Goal: Task Accomplishment & Management: Use online tool/utility

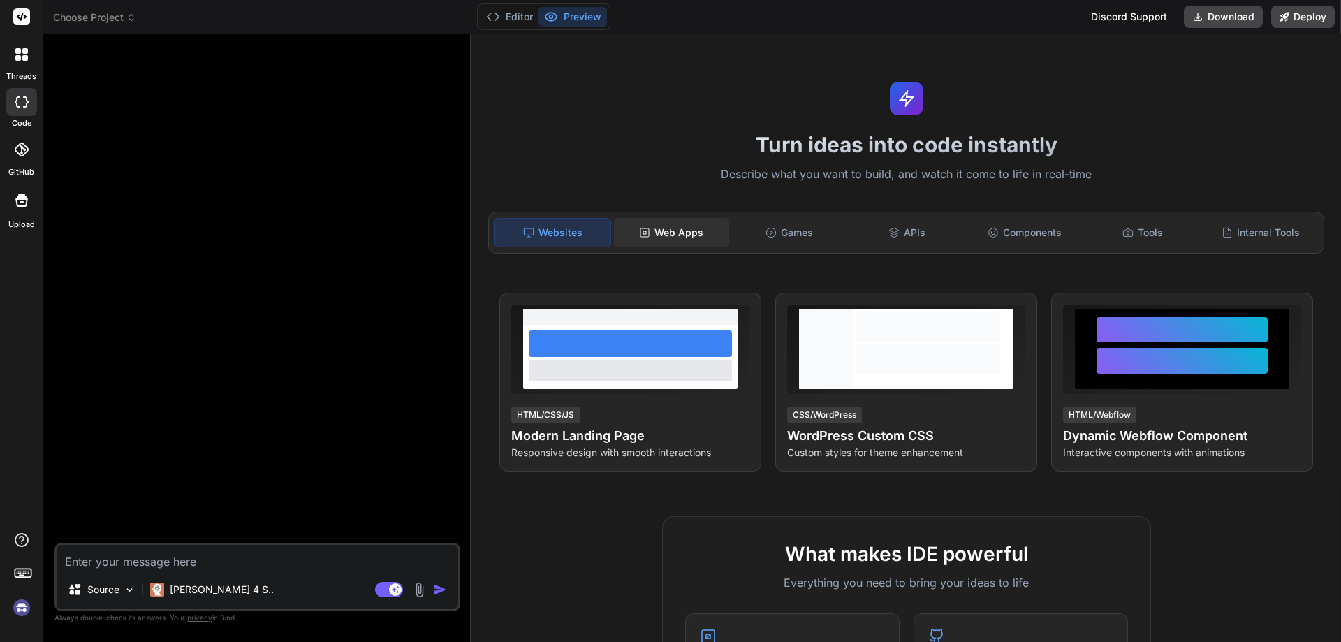
click at [673, 239] on div "Web Apps" at bounding box center [671, 232] width 115 height 29
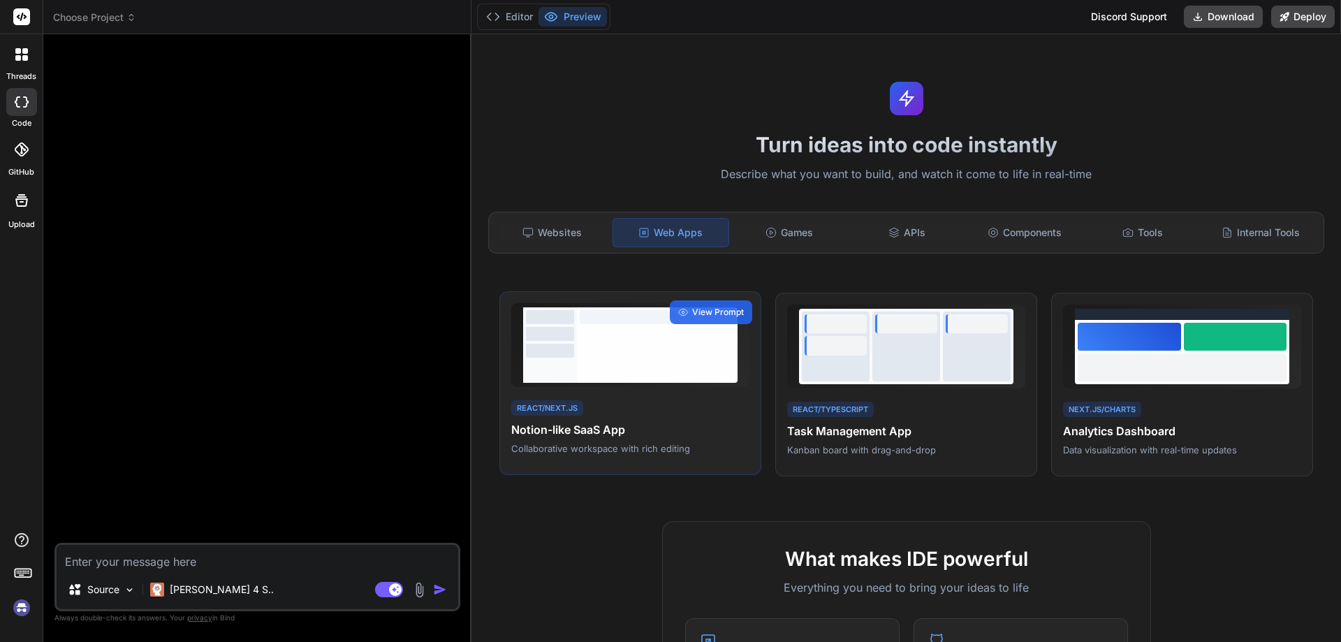
click at [654, 409] on div "React/Next.js Notion-like SaaS App Collaborative workspace with rich editing" at bounding box center [630, 426] width 238 height 57
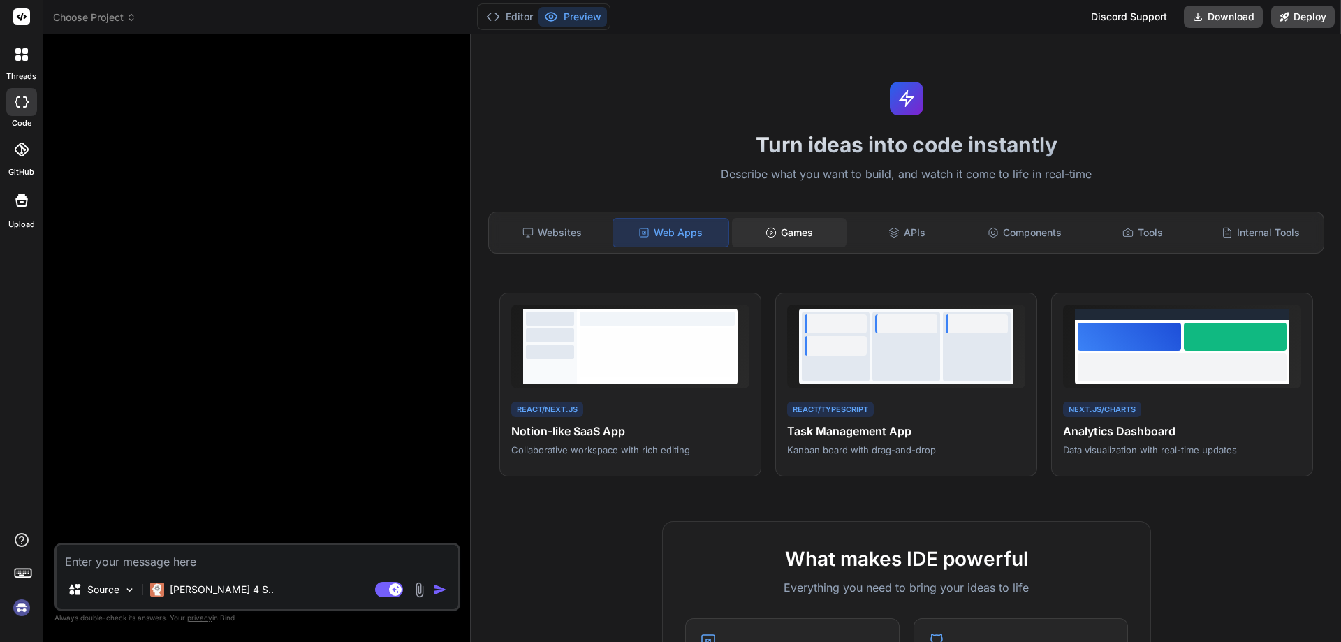
click at [813, 234] on div "Games" at bounding box center [789, 232] width 115 height 29
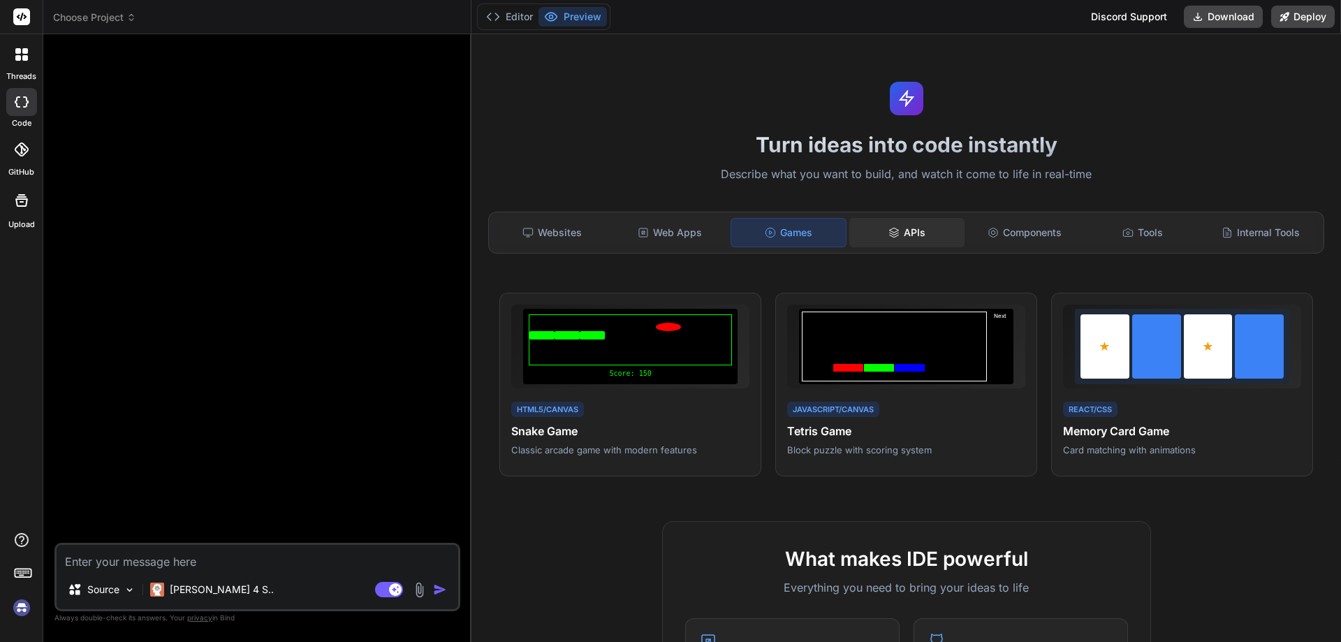
click at [901, 230] on div "APIs" at bounding box center [906, 232] width 115 height 29
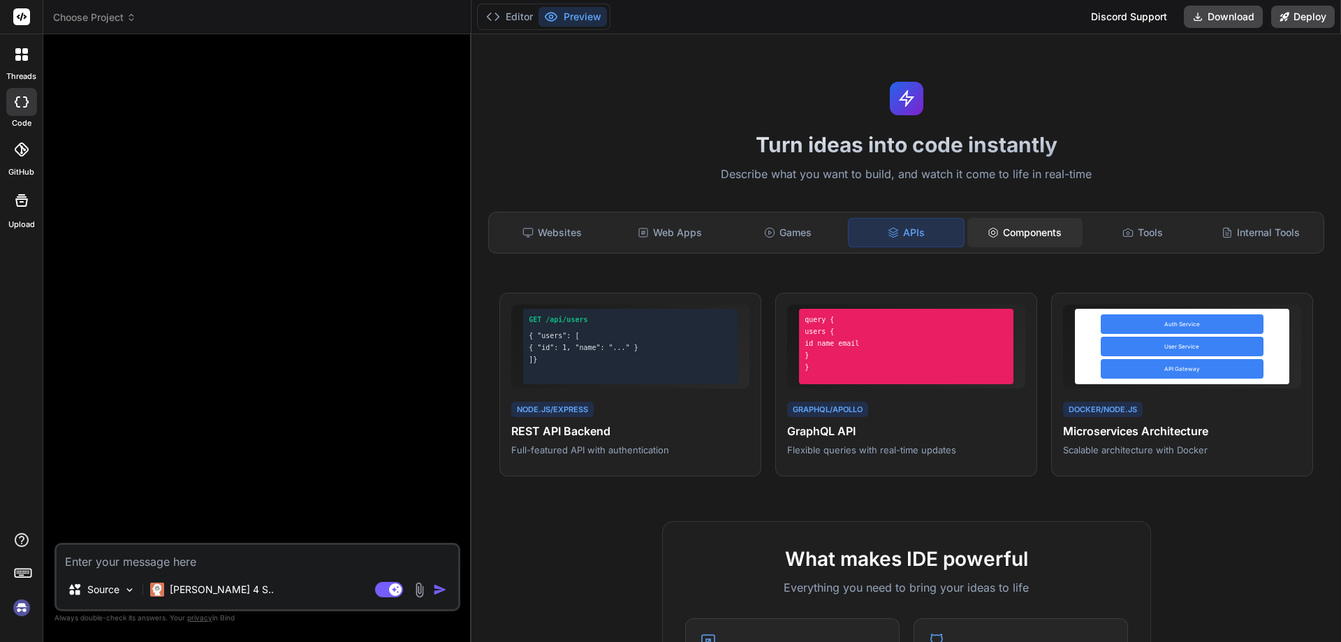
click at [1052, 230] on div "Components" at bounding box center [1024, 232] width 115 height 29
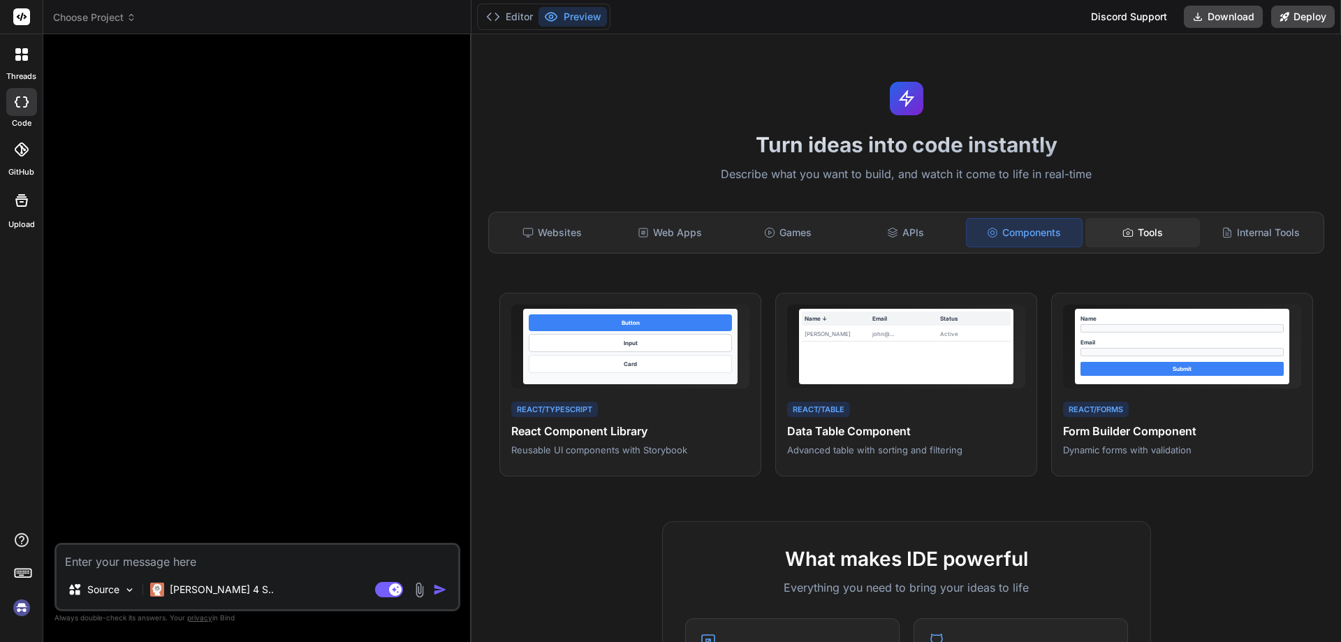
click at [1159, 236] on div "Tools" at bounding box center [1142, 232] width 115 height 29
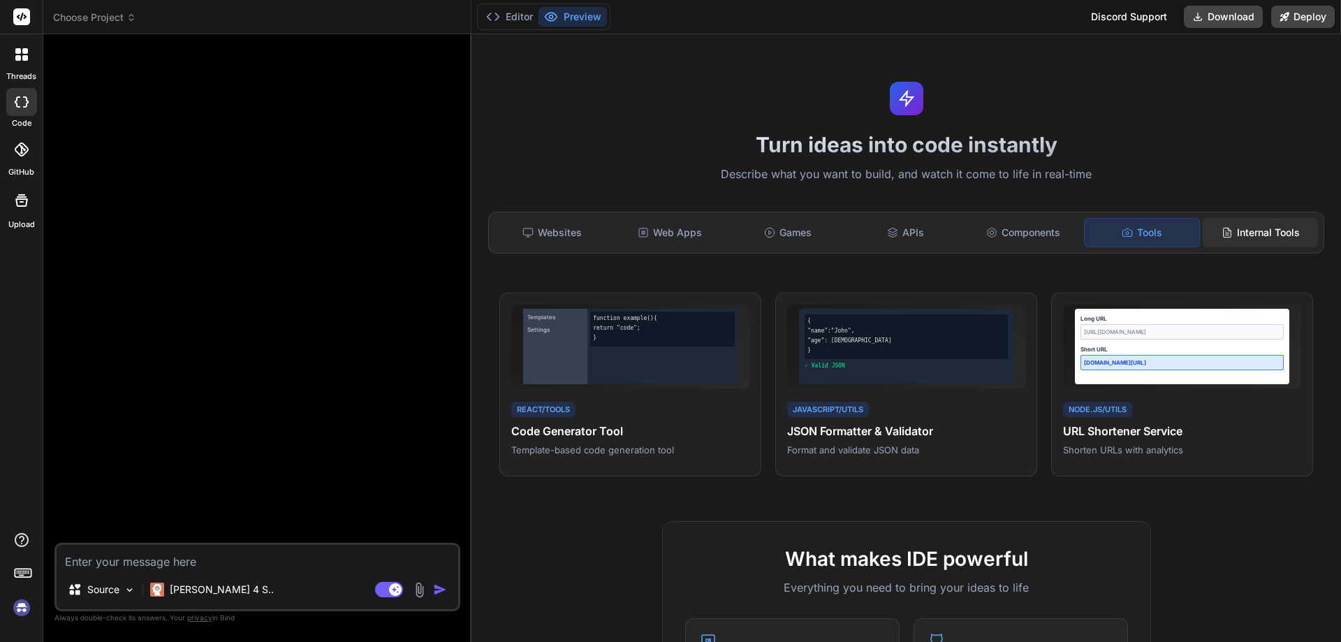
click at [1244, 230] on div "Internal Tools" at bounding box center [1260, 232] width 115 height 29
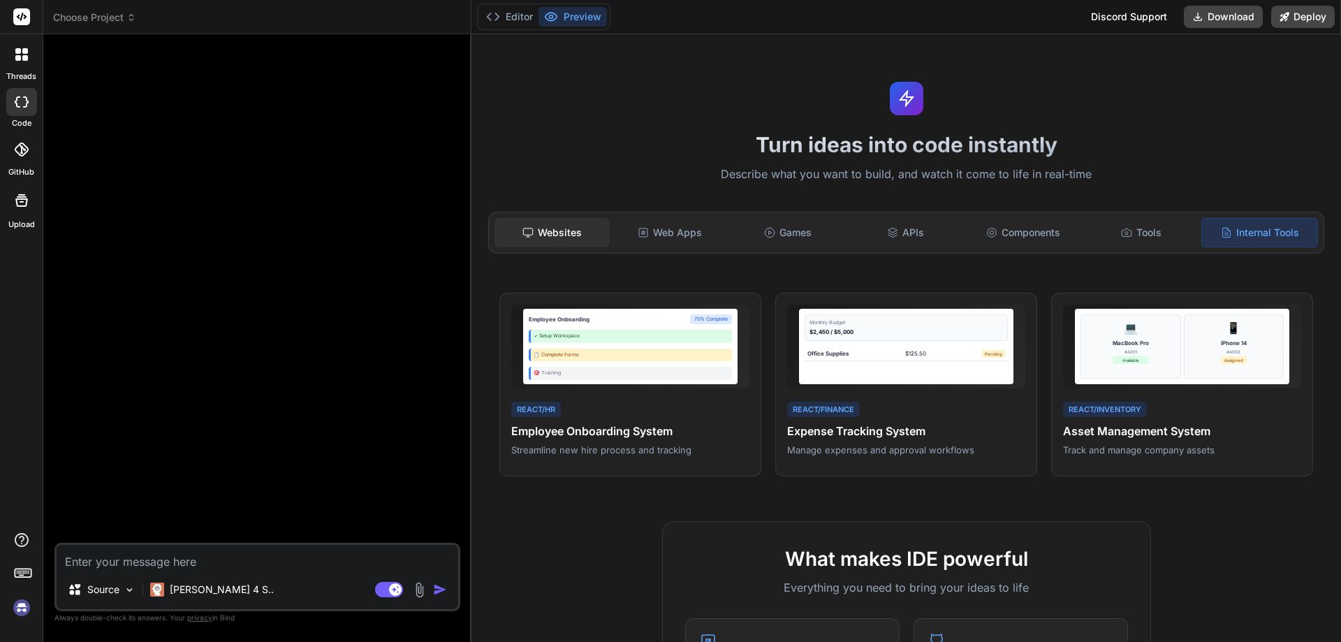
click at [529, 227] on icon at bounding box center [527, 232] width 11 height 11
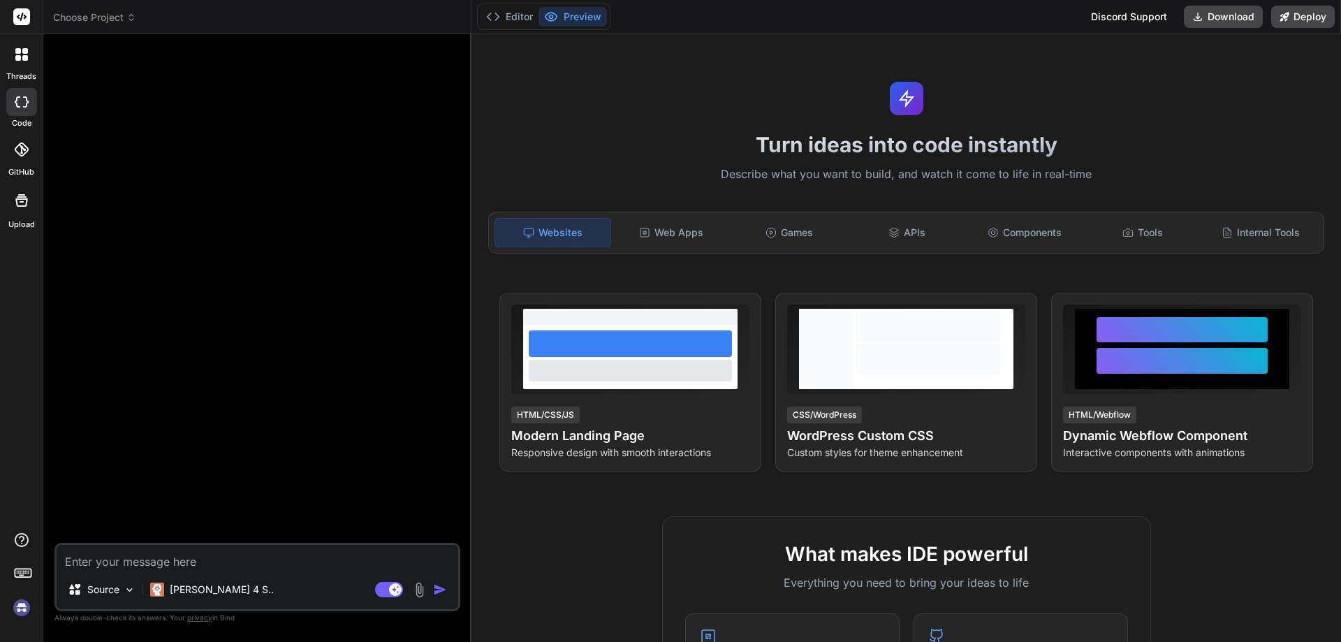
scroll to position [210, 0]
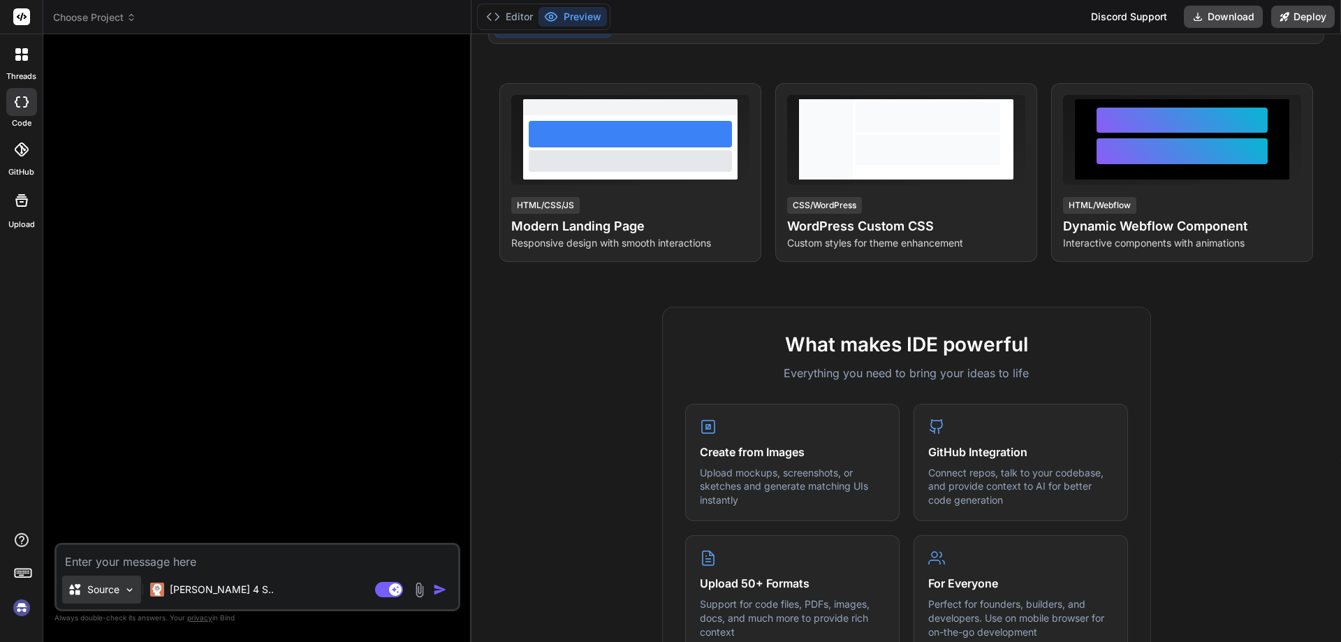
click at [116, 599] on div "Source" at bounding box center [101, 589] width 79 height 28
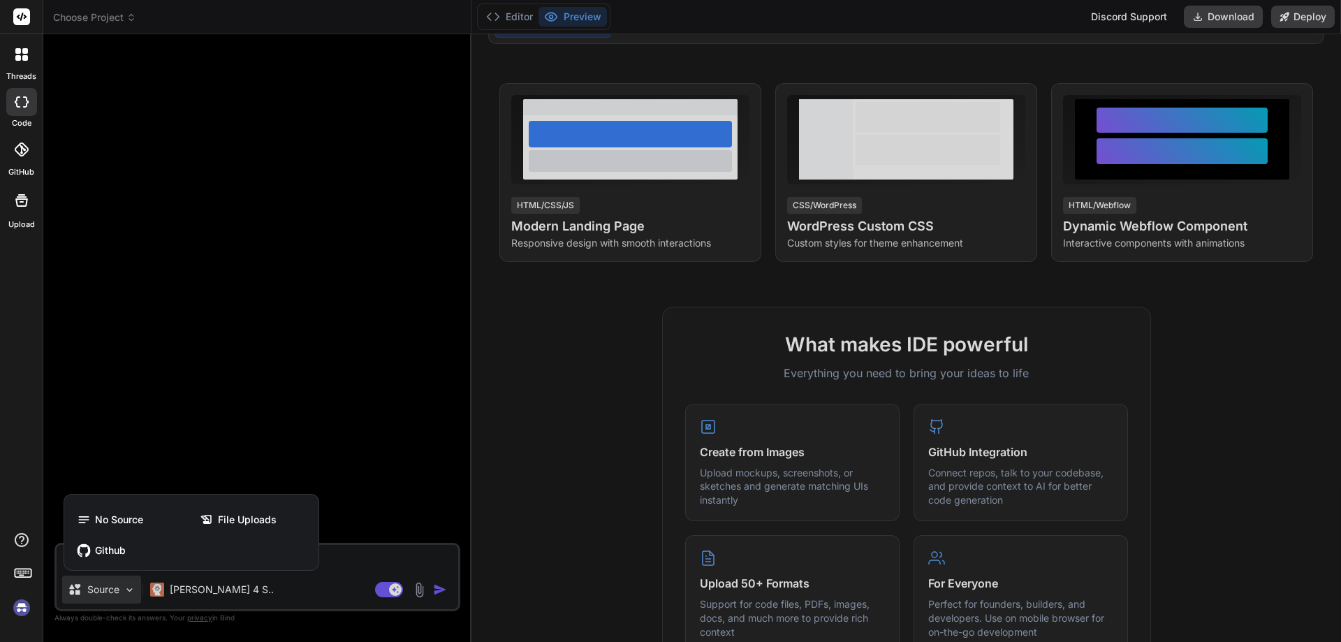
click at [115, 597] on div at bounding box center [670, 321] width 1341 height 642
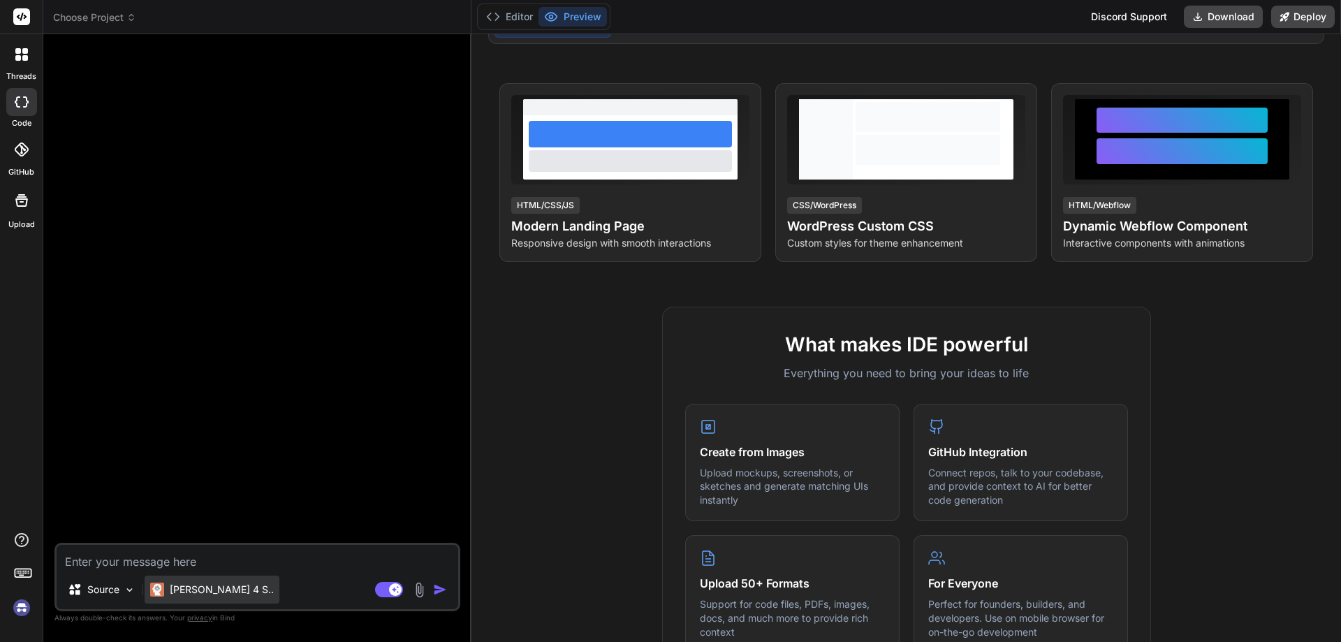
click at [208, 591] on p "[PERSON_NAME] 4 S.." at bounding box center [222, 589] width 104 height 14
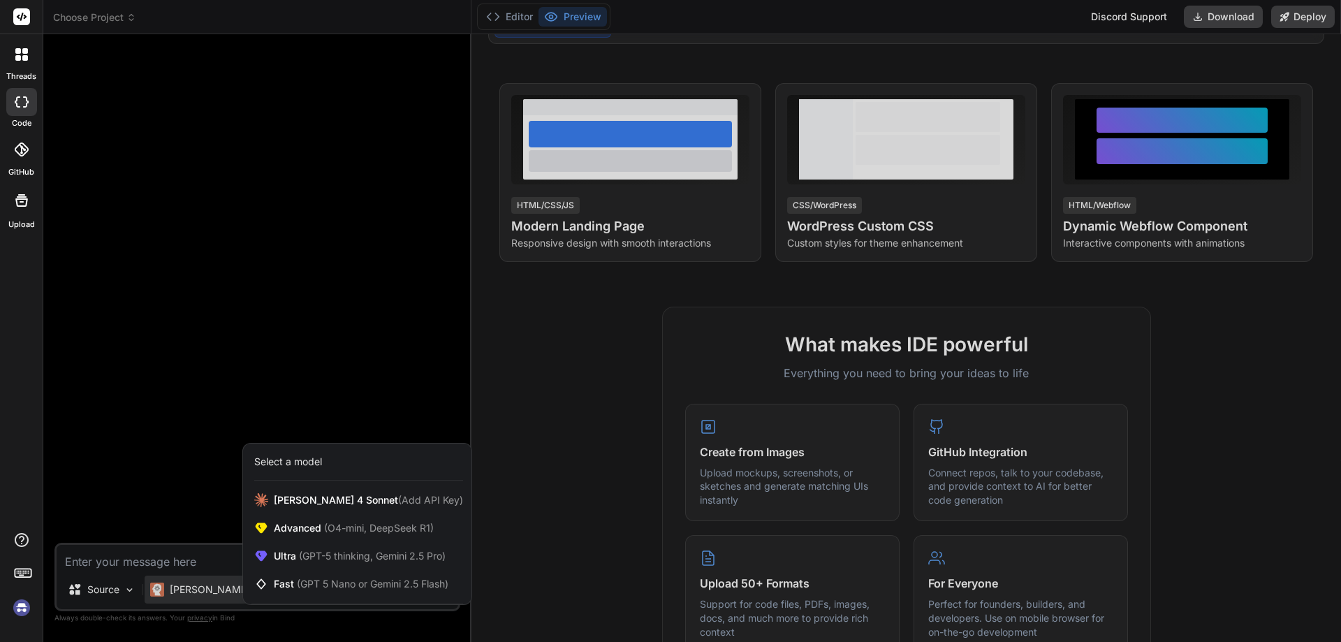
click at [375, 357] on div at bounding box center [670, 321] width 1341 height 642
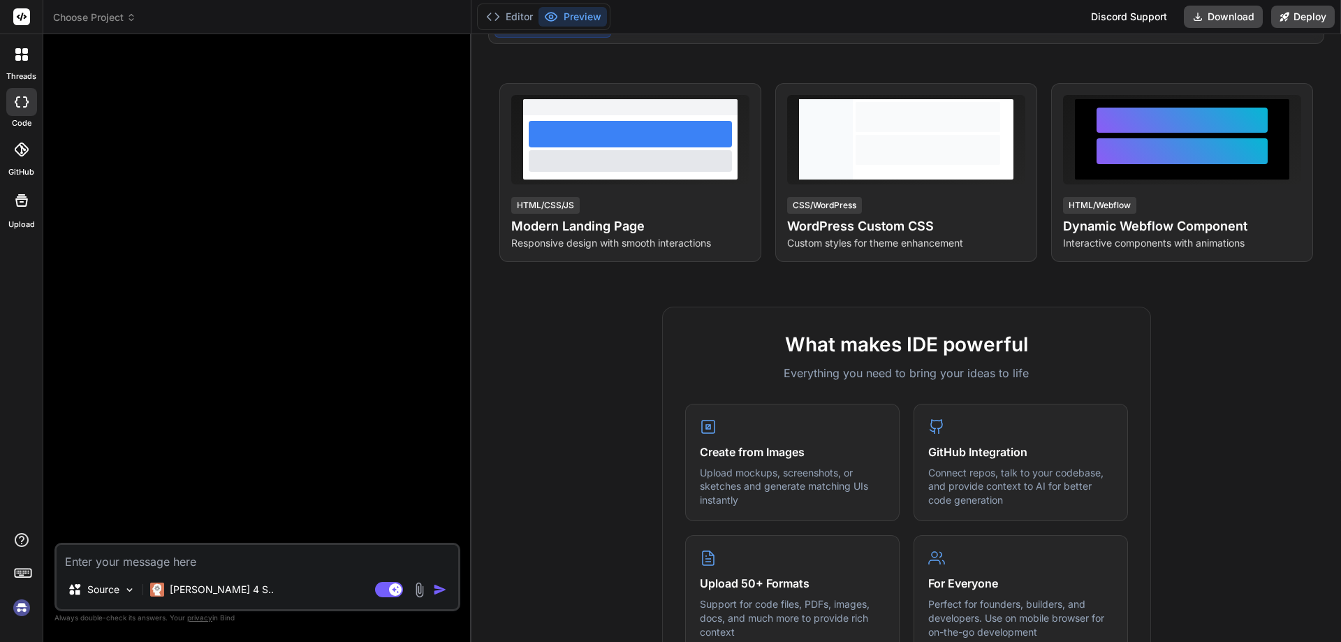
scroll to position [0, 0]
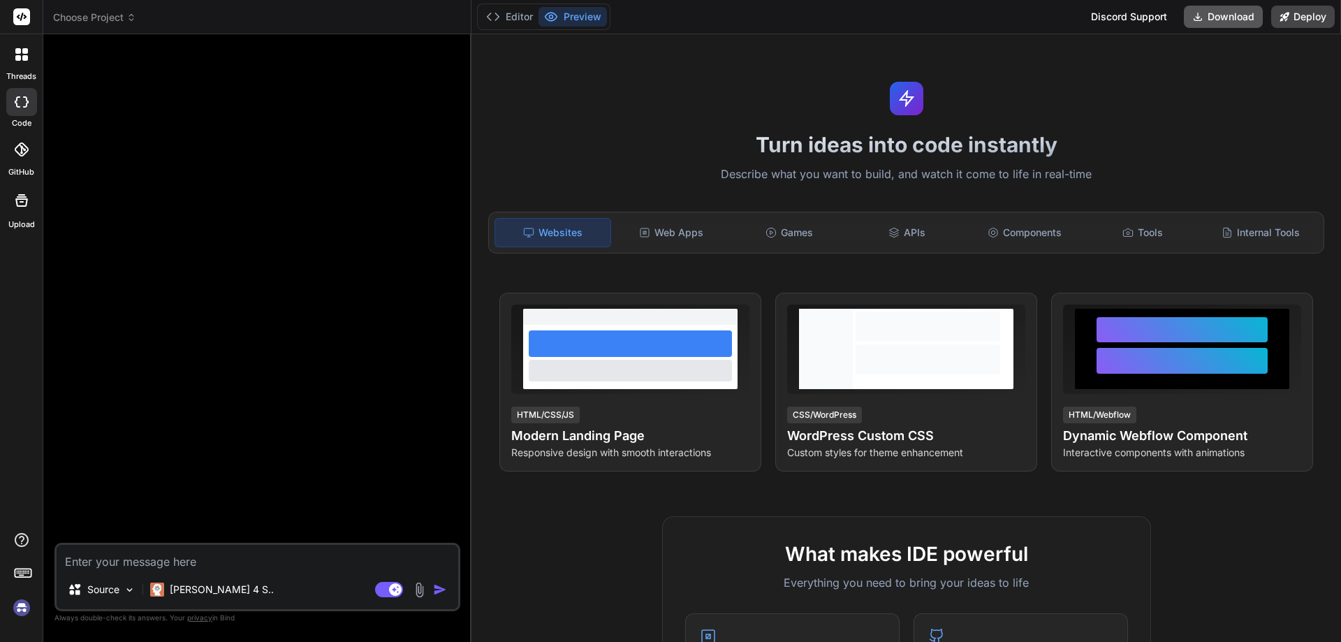
click at [1254, 16] on button "Download" at bounding box center [1223, 17] width 79 height 22
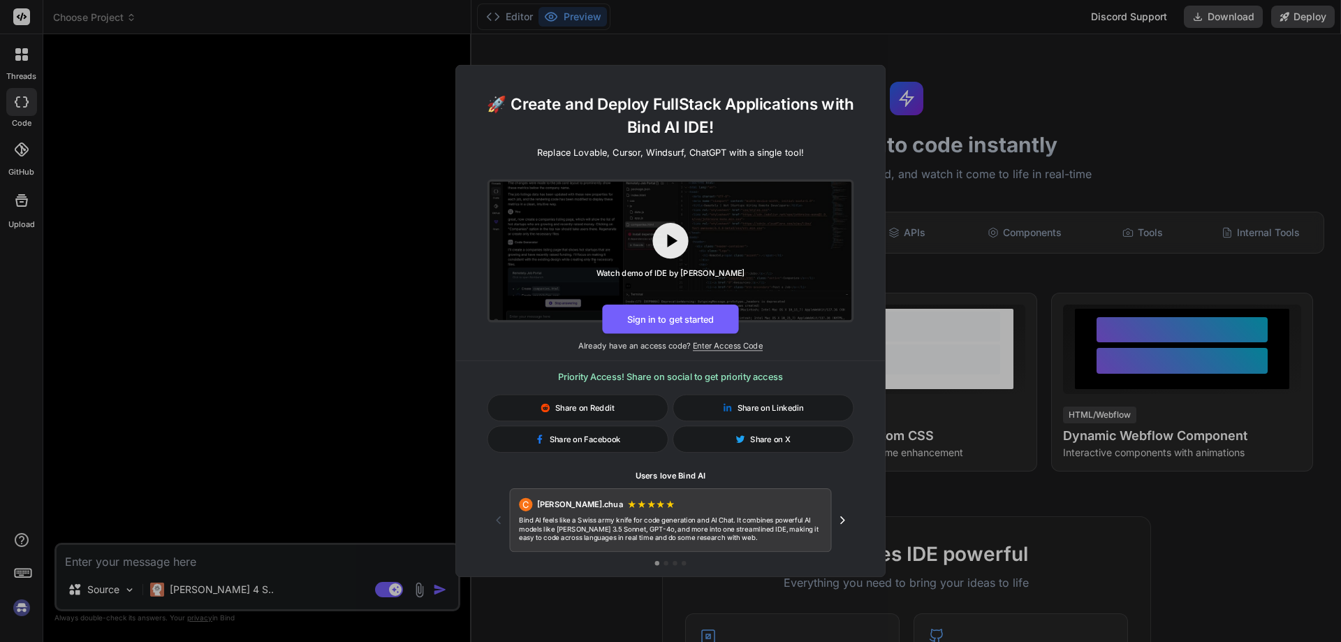
drag, startPoint x: 605, startPoint y: 263, endPoint x: 748, endPoint y: 313, distance: 151.5
click at [802, 284] on div at bounding box center [671, 251] width 362 height 138
click at [719, 323] on button "Sign in to get started" at bounding box center [670, 318] width 136 height 29
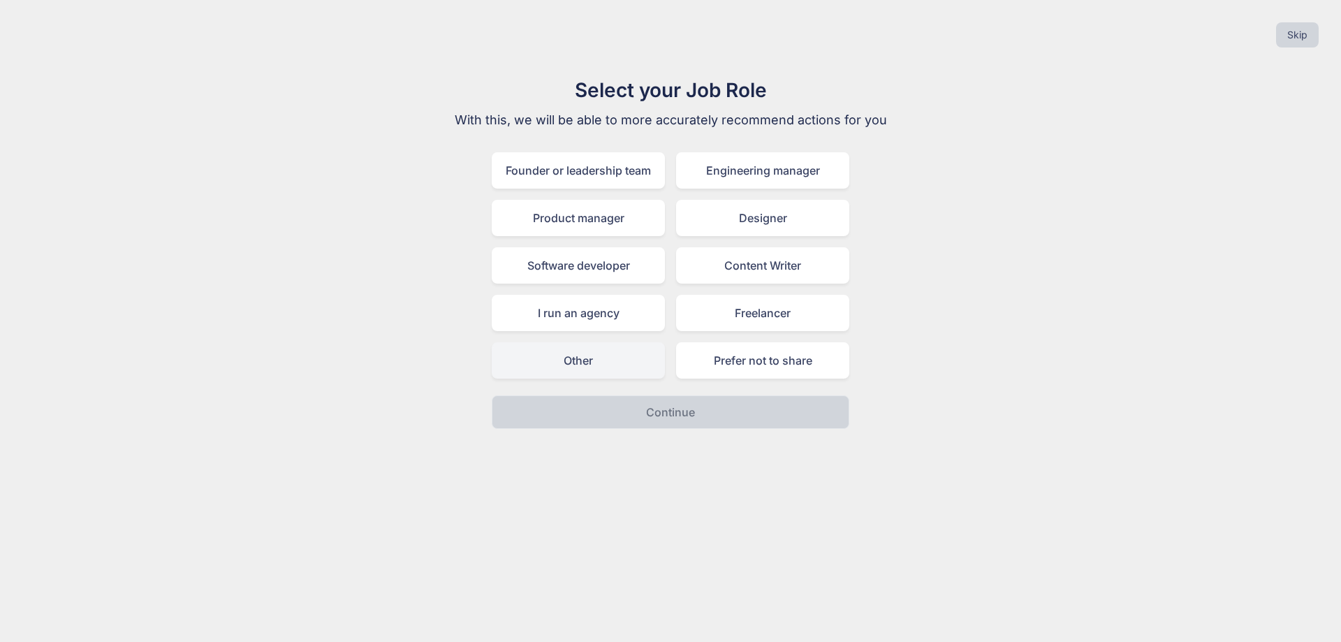
click at [615, 364] on div "Other" at bounding box center [578, 360] width 173 height 36
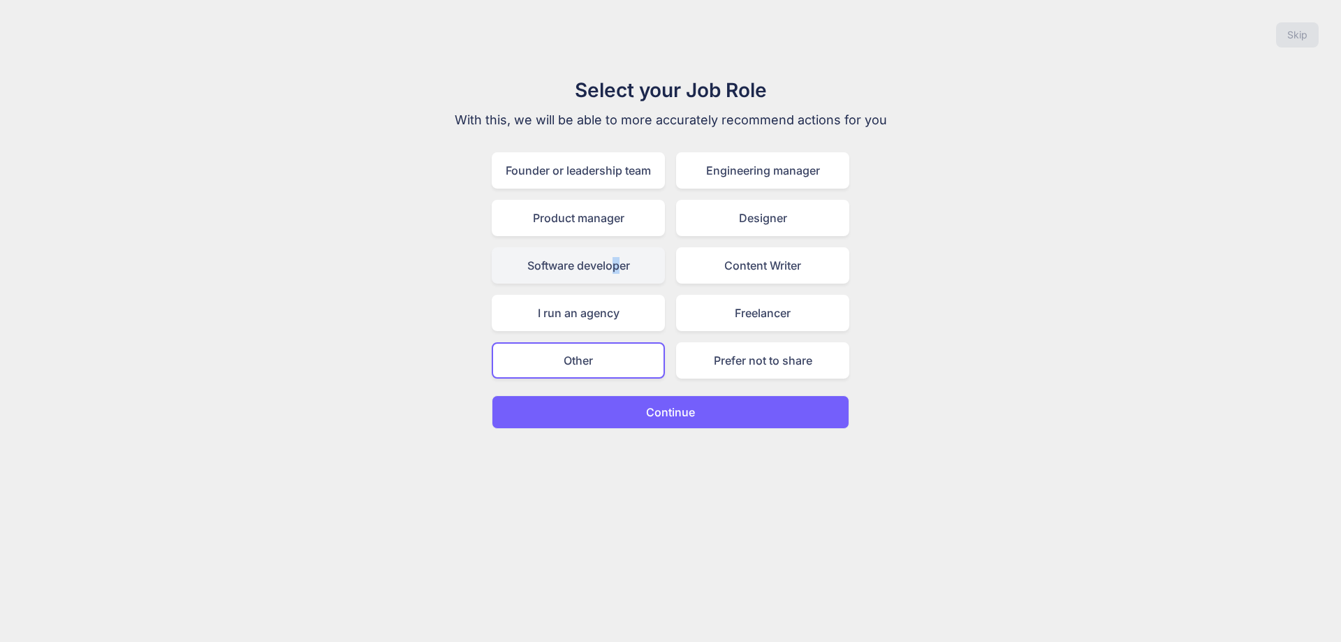
click at [616, 265] on div "Software developer" at bounding box center [578, 265] width 173 height 36
click at [705, 409] on button "Continue" at bounding box center [671, 412] width 358 height 34
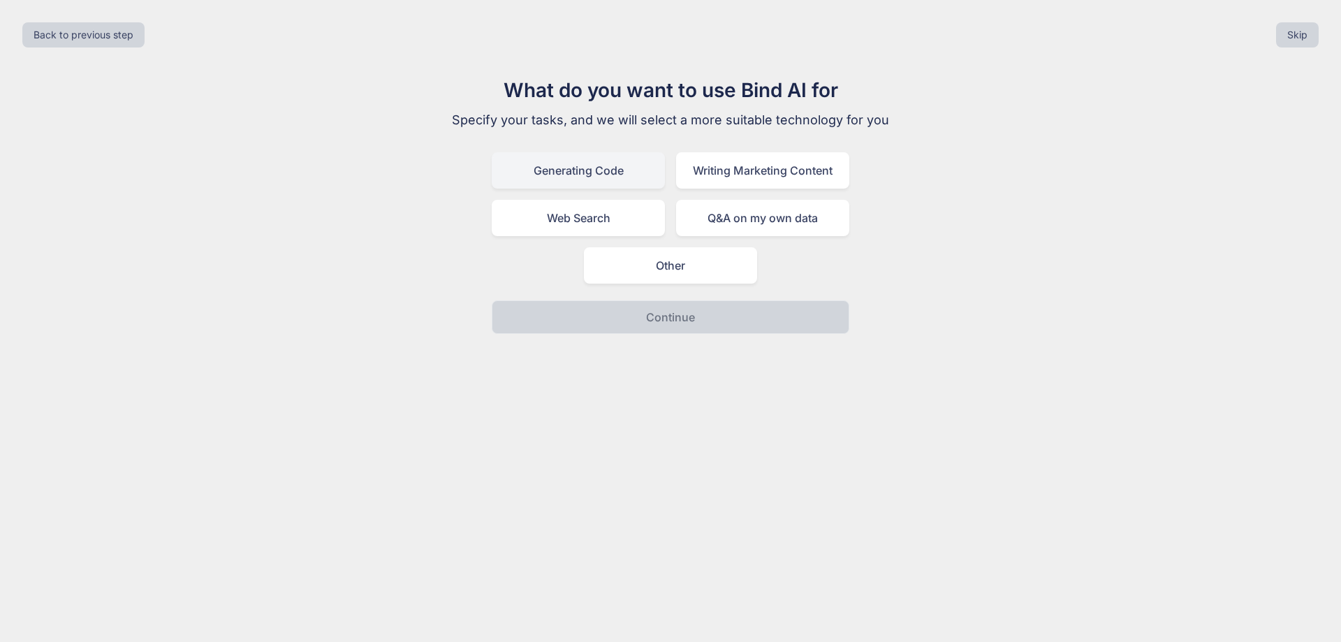
click at [615, 182] on div "Generating Code" at bounding box center [578, 170] width 173 height 36
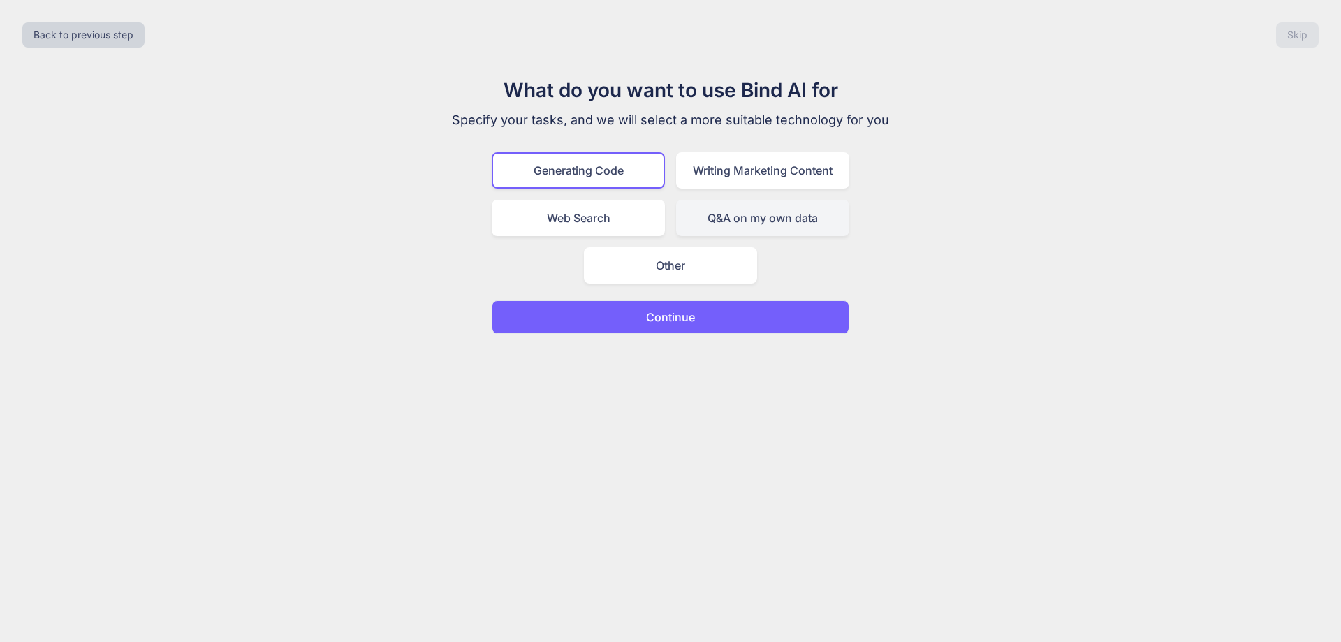
click at [754, 223] on div "Q&A on my own data" at bounding box center [762, 218] width 173 height 36
click at [615, 170] on div "Generating Code" at bounding box center [578, 170] width 173 height 36
click at [685, 310] on p "Continue" at bounding box center [670, 317] width 49 height 17
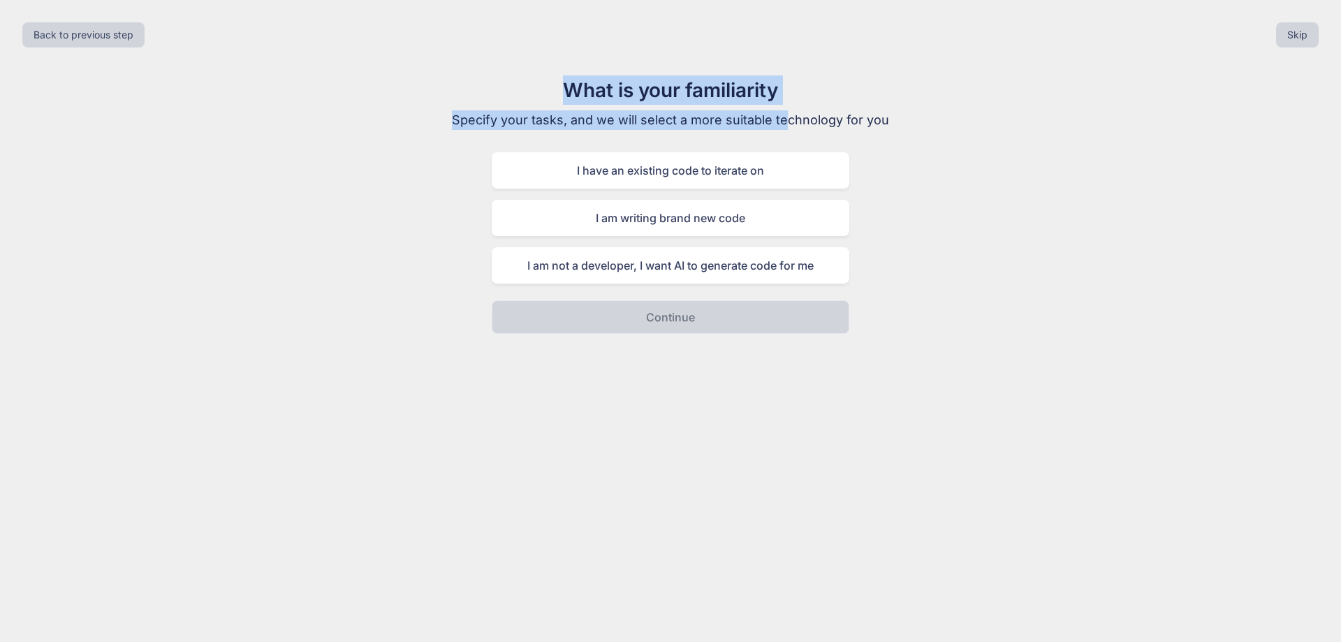
drag, startPoint x: 660, startPoint y: 106, endPoint x: 814, endPoint y: 122, distance: 155.1
click at [814, 122] on div "Back to previous step Skip What is your familiarity Specify your tasks, and we …" at bounding box center [670, 321] width 1341 height 642
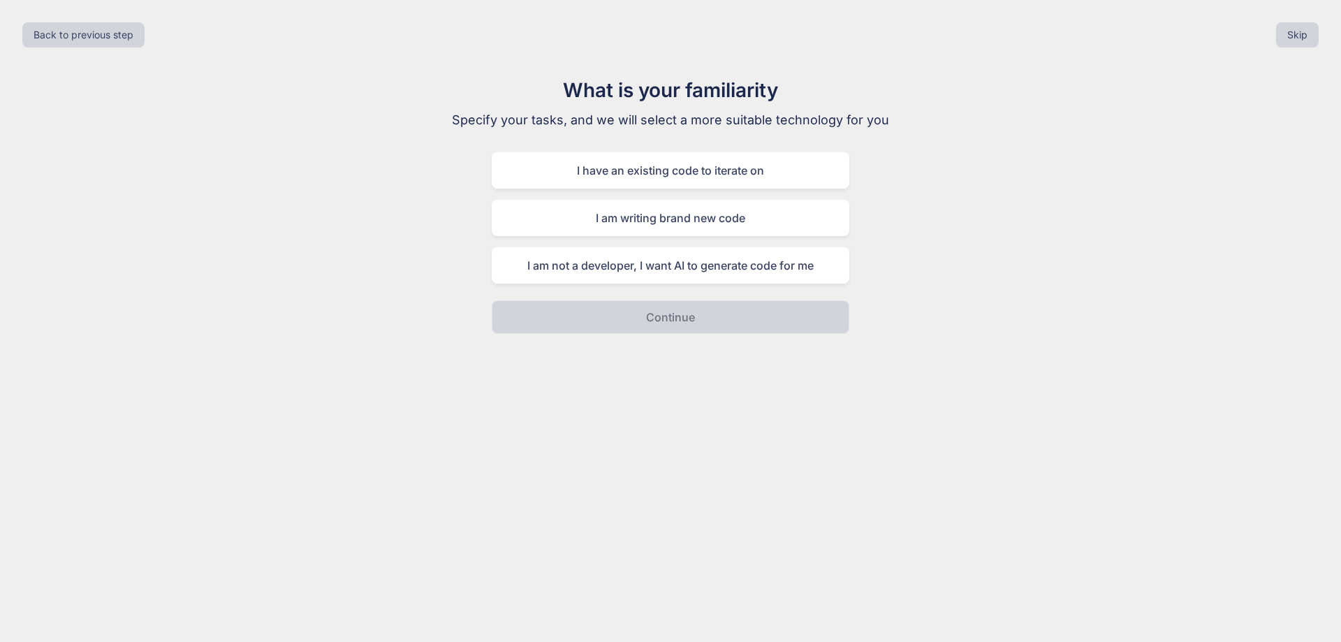
click at [838, 124] on p "Specify your tasks, and we will select a more suitable technology for you" at bounding box center [670, 120] width 469 height 20
click at [714, 181] on div "I have an existing code to iterate on" at bounding box center [671, 170] width 358 height 36
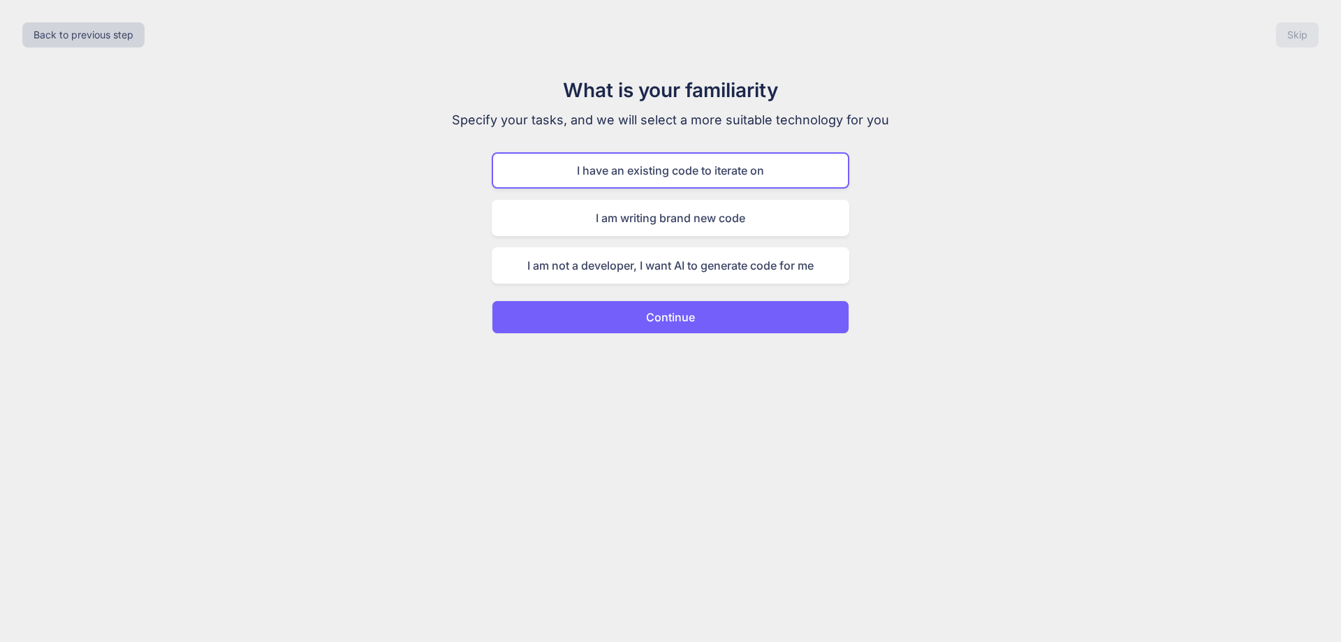
click at [685, 337] on div "Back to previous step Skip What is your familiarity Specify your tasks, and we …" at bounding box center [670, 321] width 1341 height 642
drag, startPoint x: 674, startPoint y: 315, endPoint x: 666, endPoint y: 311, distance: 9.1
click at [671, 314] on p "Continue" at bounding box center [670, 317] width 49 height 17
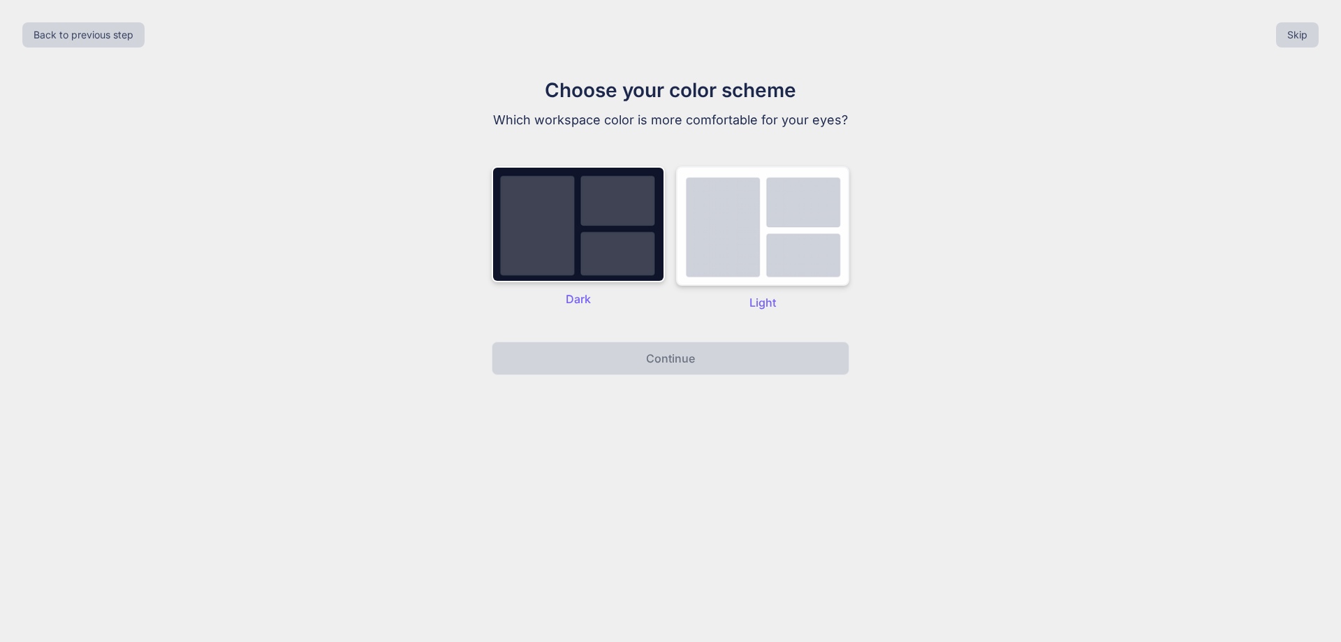
click at [740, 237] on img at bounding box center [762, 225] width 173 height 119
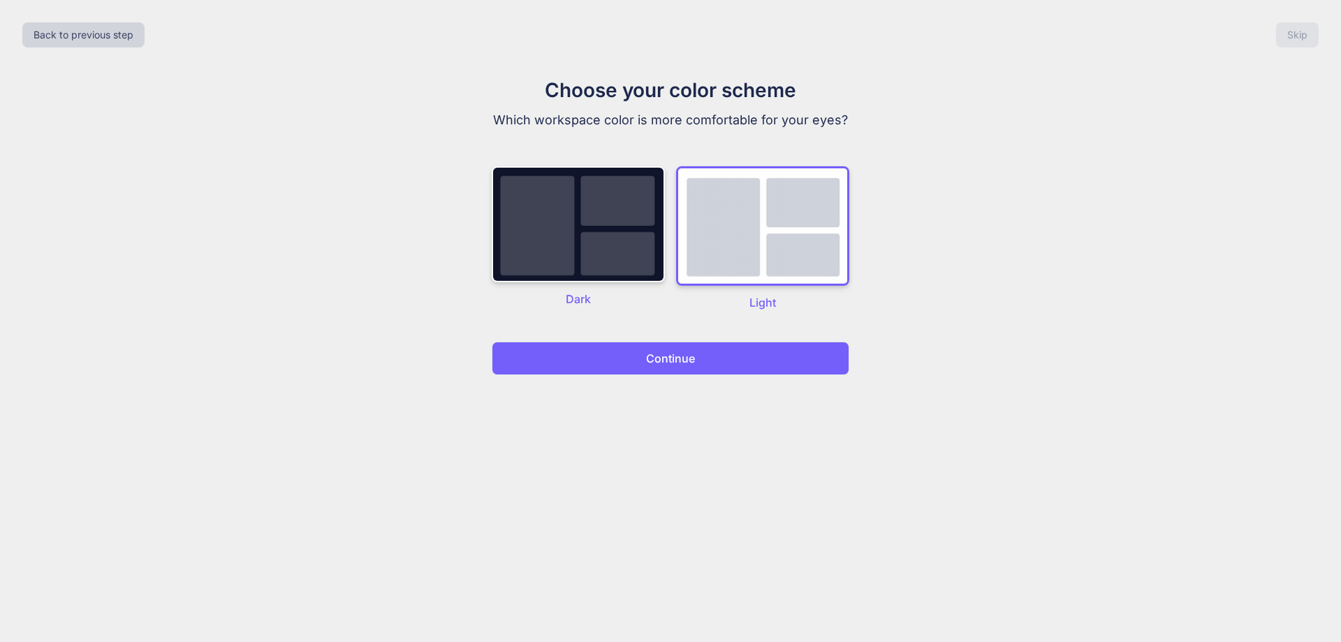
click at [680, 346] on button "Continue" at bounding box center [671, 358] width 358 height 34
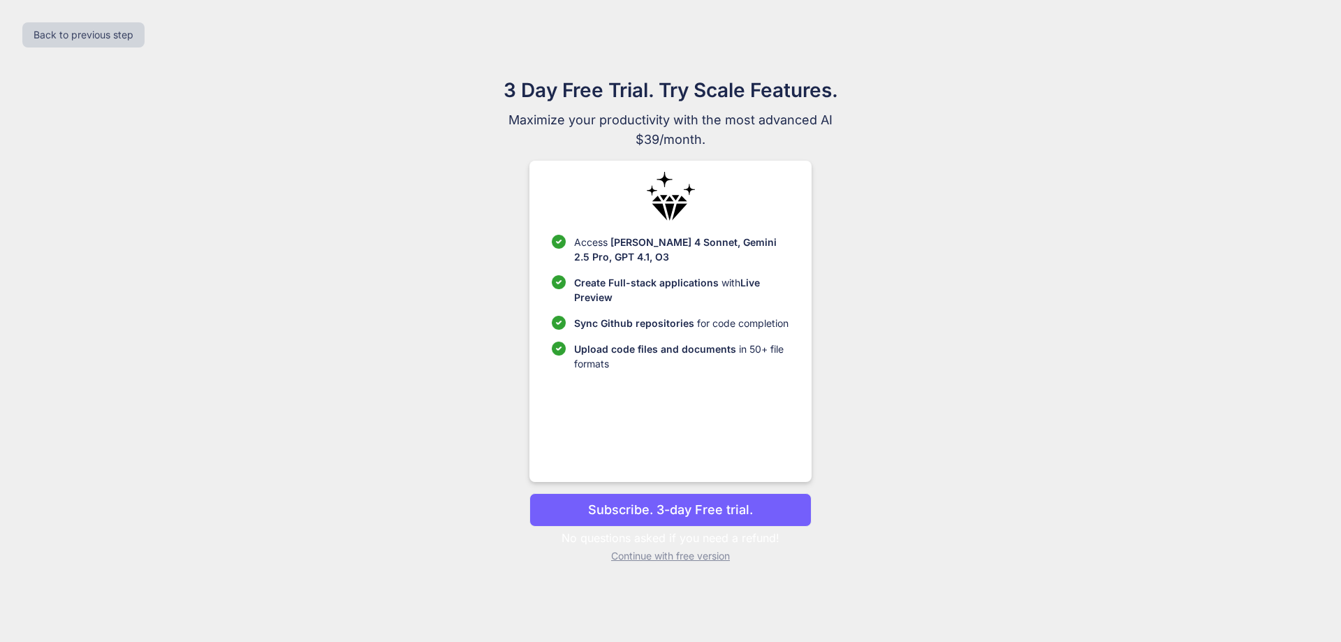
click at [638, 559] on p "Continue with free version" at bounding box center [669, 556] width 281 height 14
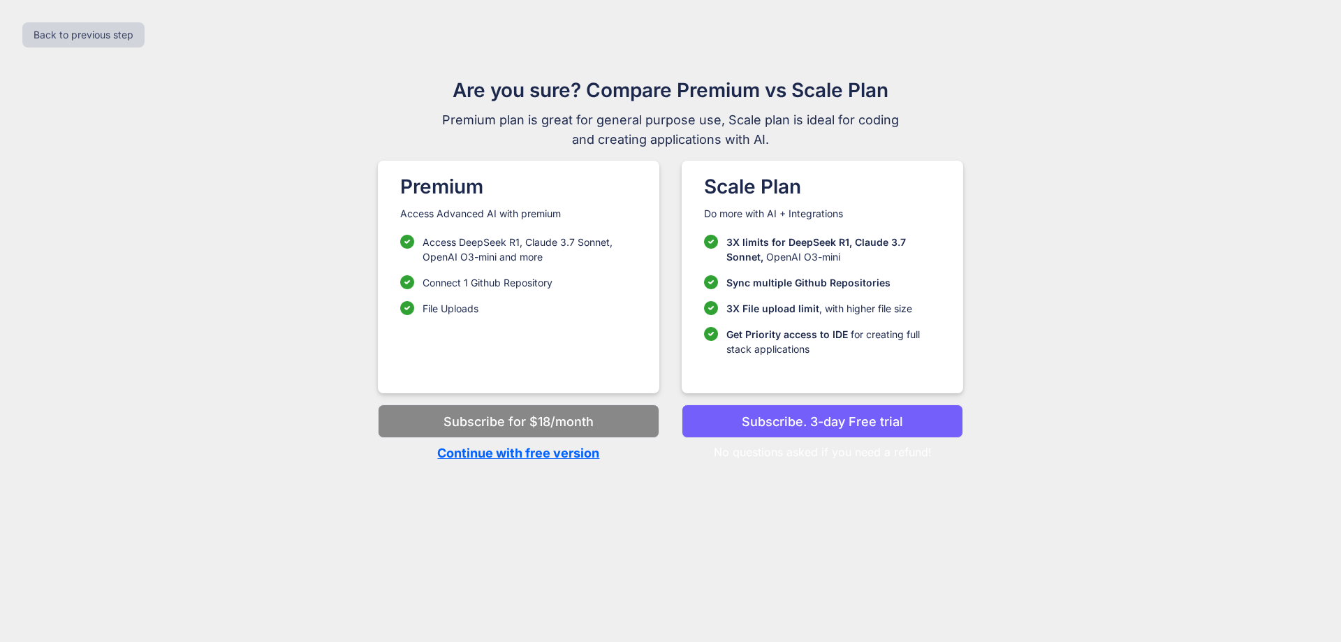
click at [489, 457] on p "Continue with free version" at bounding box center [518, 452] width 281 height 19
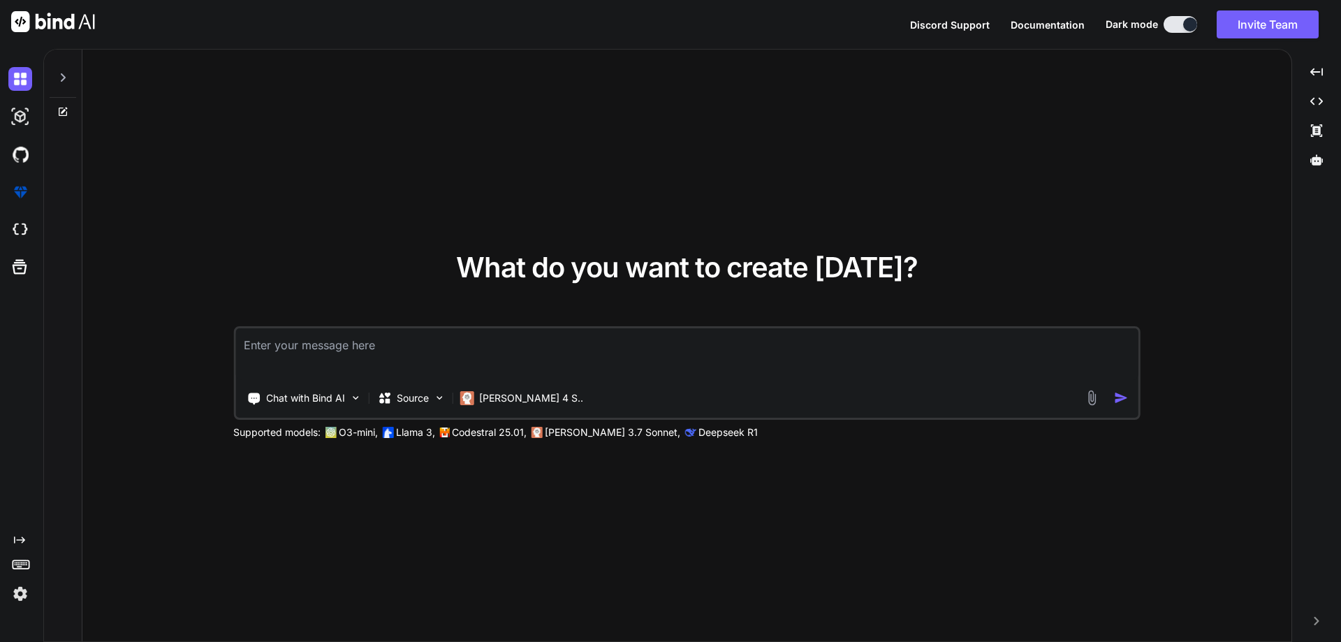
click at [1175, 29] on button at bounding box center [1180, 24] width 34 height 17
type textarea "x"
click at [1304, 198] on div "Created with Pixso. Created with Pixso. Created with Pixso. Created with Pixso." at bounding box center [1317, 351] width 38 height 582
click at [434, 162] on div "What do you want to create today? Chat with Bind AI Source Claude 4 S.. Support…" at bounding box center [686, 346] width 1209 height 593
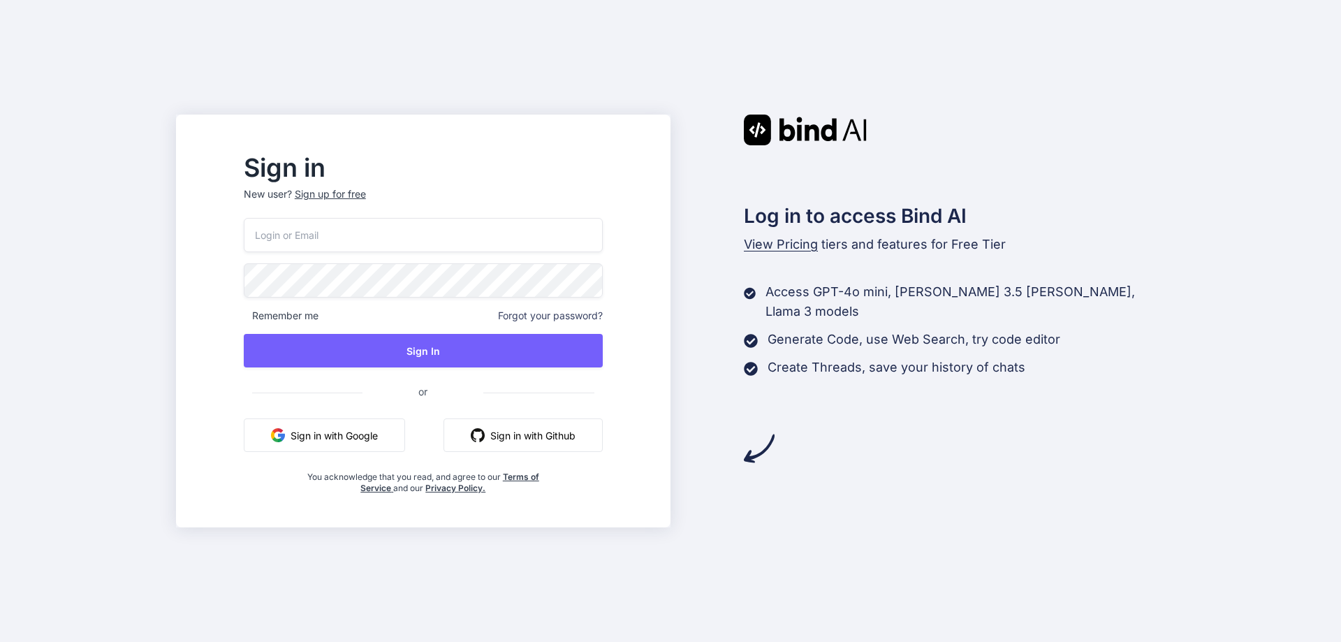
click at [569, 428] on button "Sign in with Github" at bounding box center [522, 435] width 159 height 34
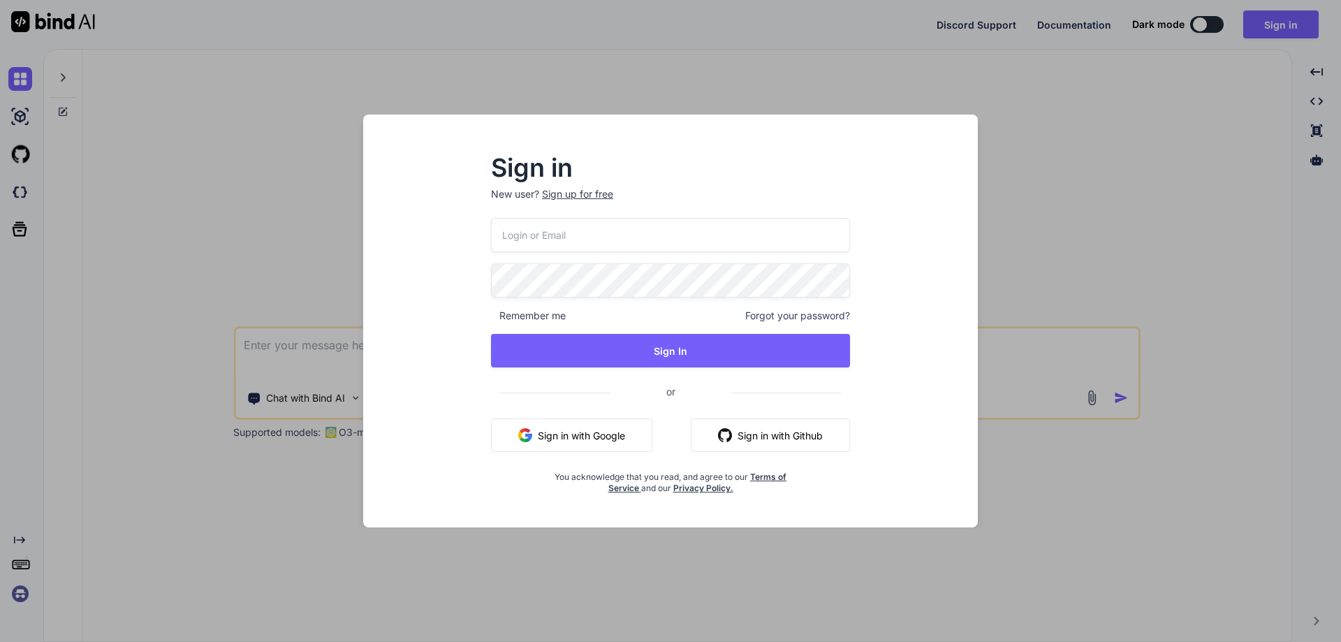
click at [795, 443] on button "Sign in with Github" at bounding box center [770, 435] width 159 height 34
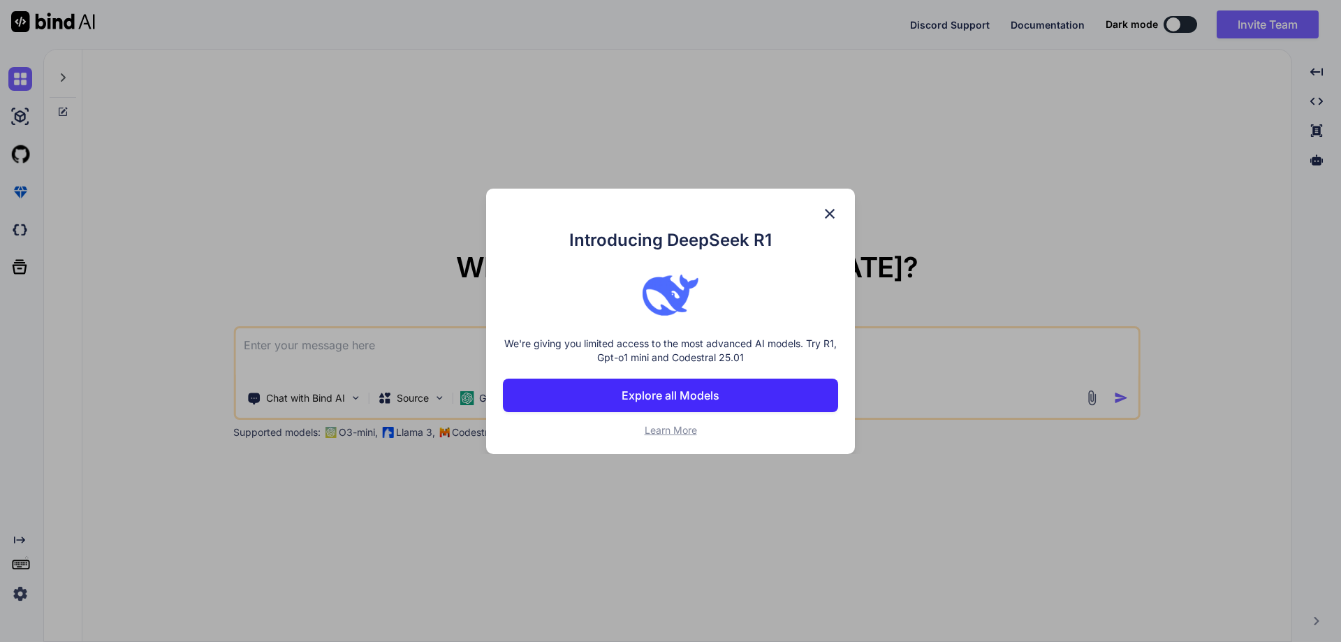
click at [837, 216] on img at bounding box center [829, 213] width 17 height 17
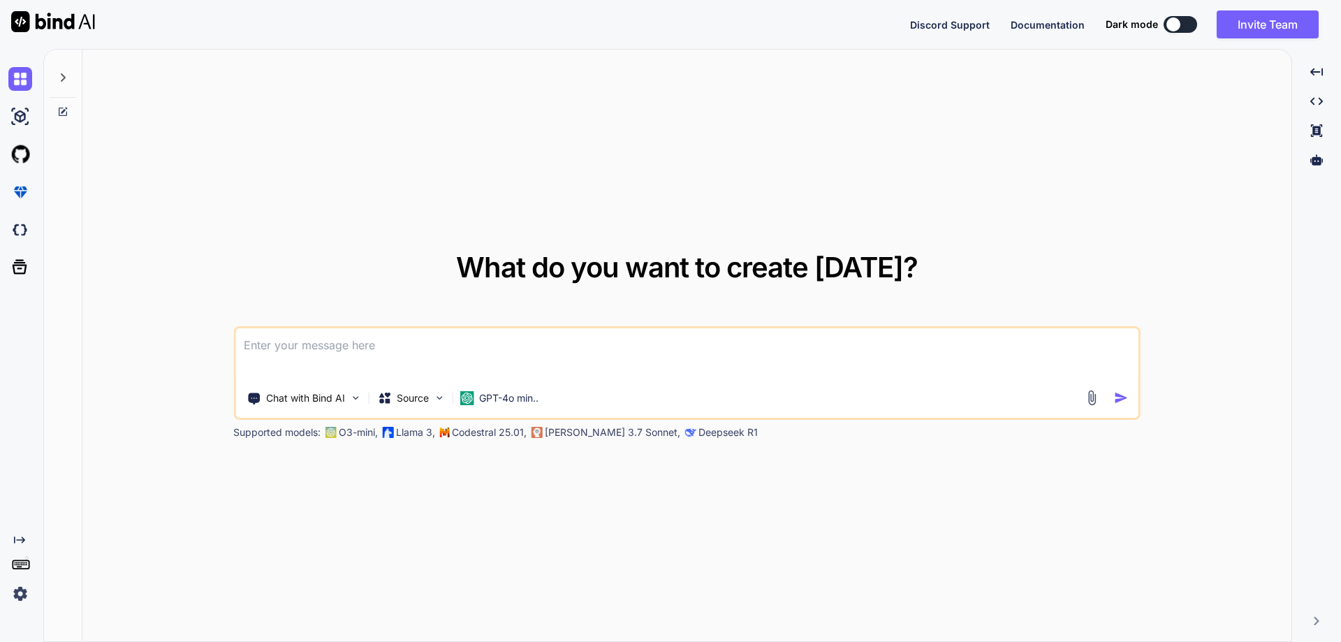
click at [19, 580] on div "Created with Pixso." at bounding box center [19, 569] width 38 height 71
click at [19, 588] on img at bounding box center [20, 594] width 24 height 24
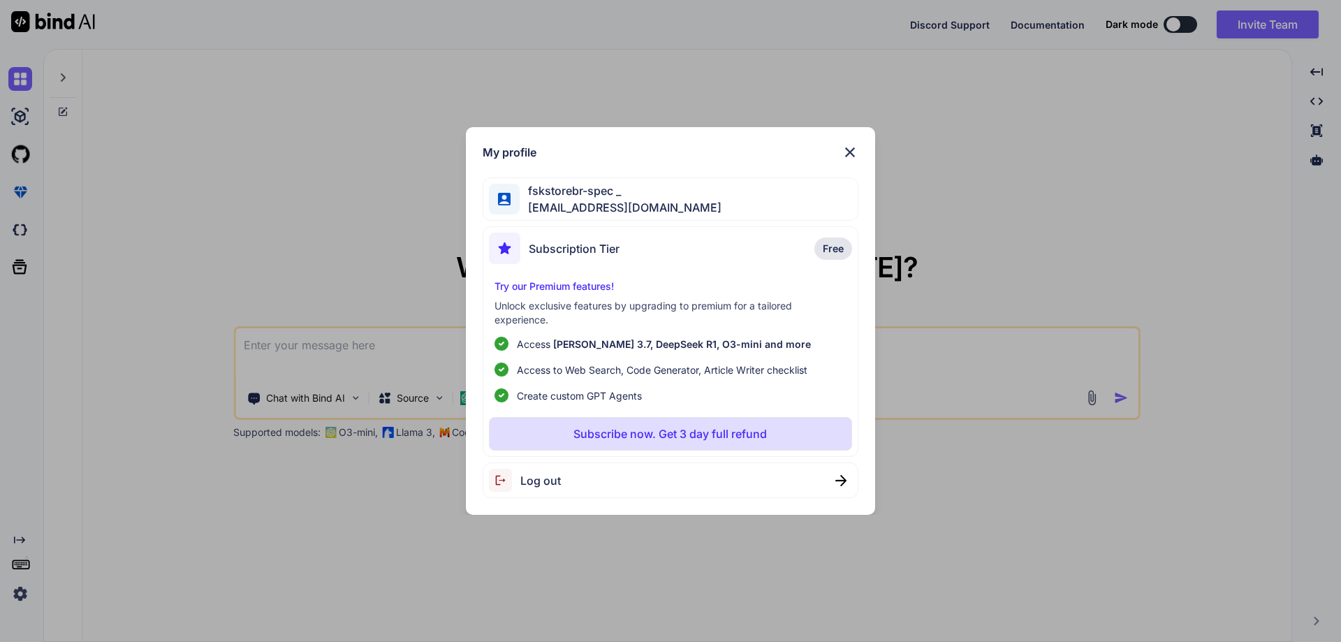
click at [863, 145] on div "My profile fskstorebr-spec _ fskstorebr@gmail.com Subscription Tier Free Try ou…" at bounding box center [671, 321] width 410 height 388
click at [844, 149] on img at bounding box center [850, 152] width 17 height 17
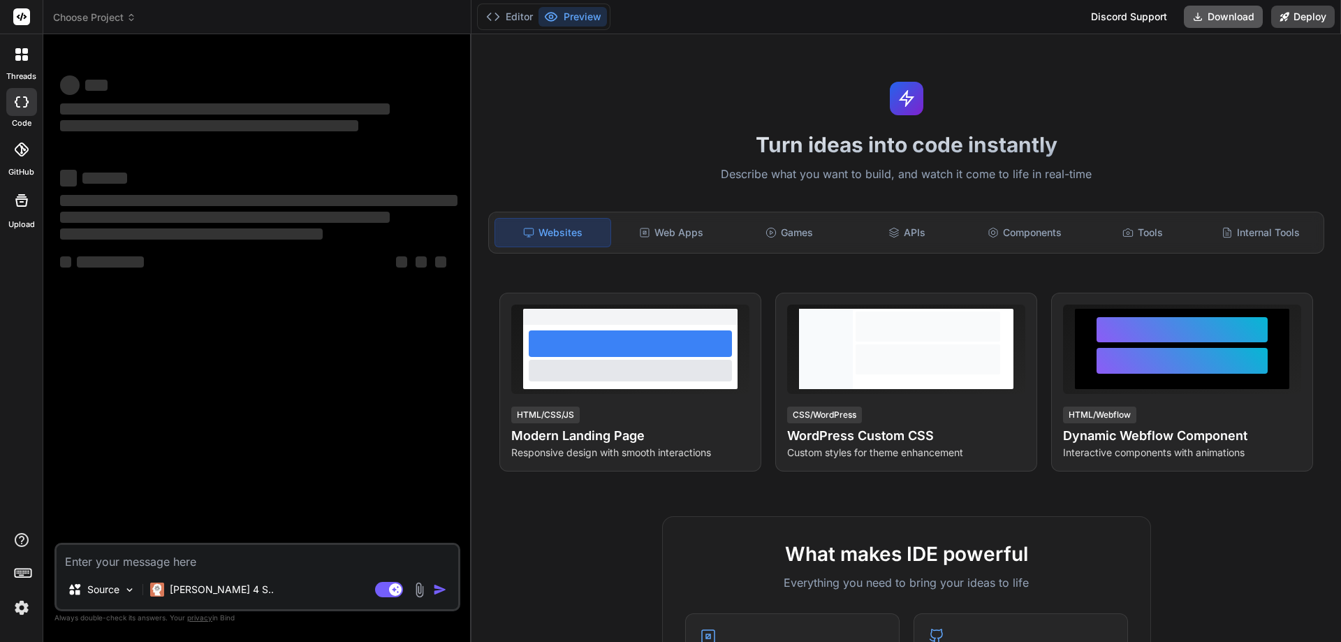
click at [1197, 22] on button "Download" at bounding box center [1223, 17] width 79 height 22
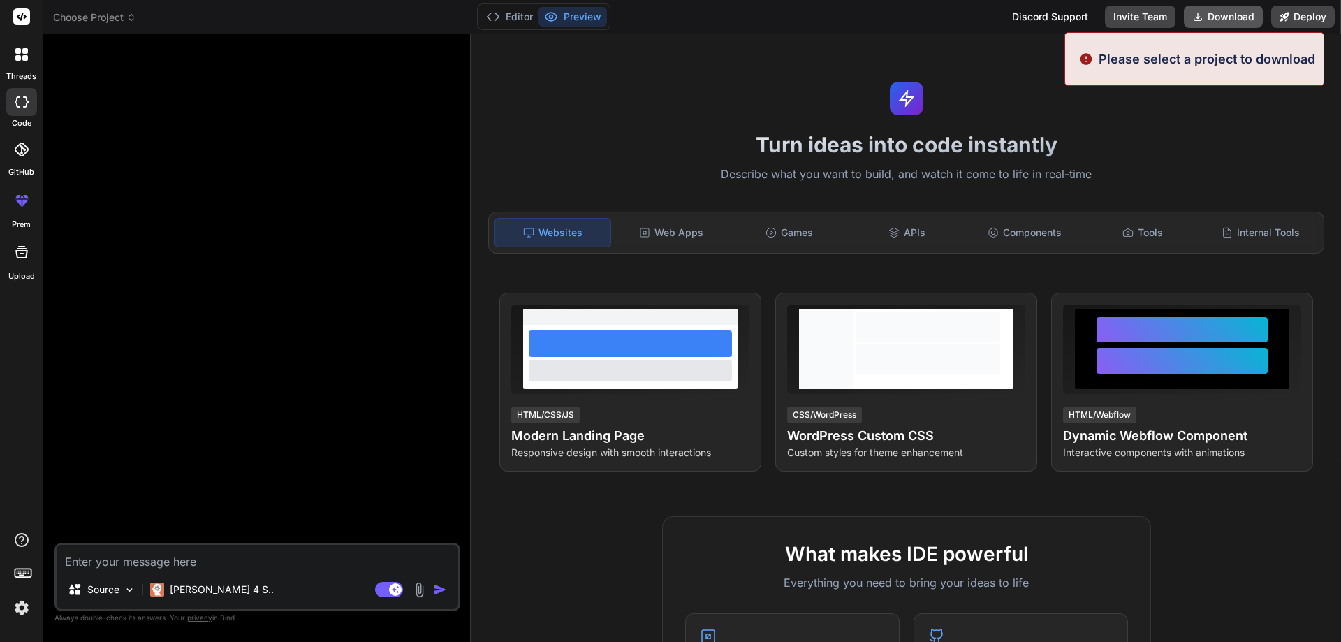
click at [1241, 14] on button "Download" at bounding box center [1223, 17] width 79 height 22
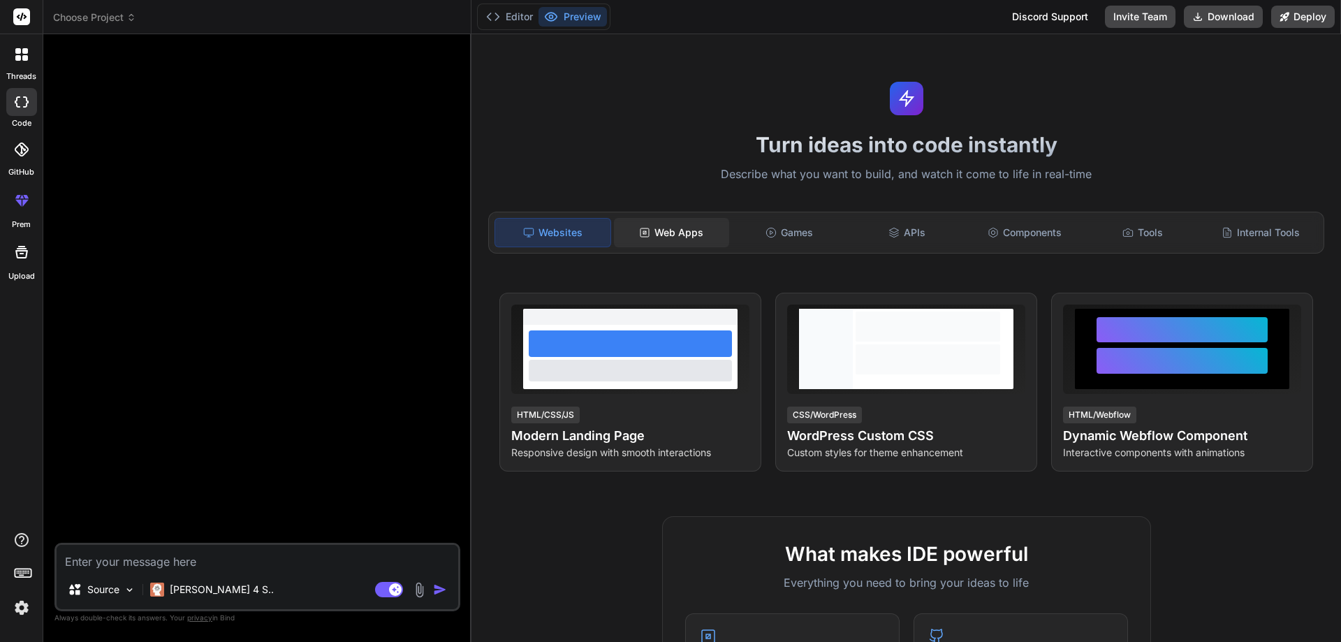
click at [661, 226] on div "Web Apps" at bounding box center [671, 232] width 115 height 29
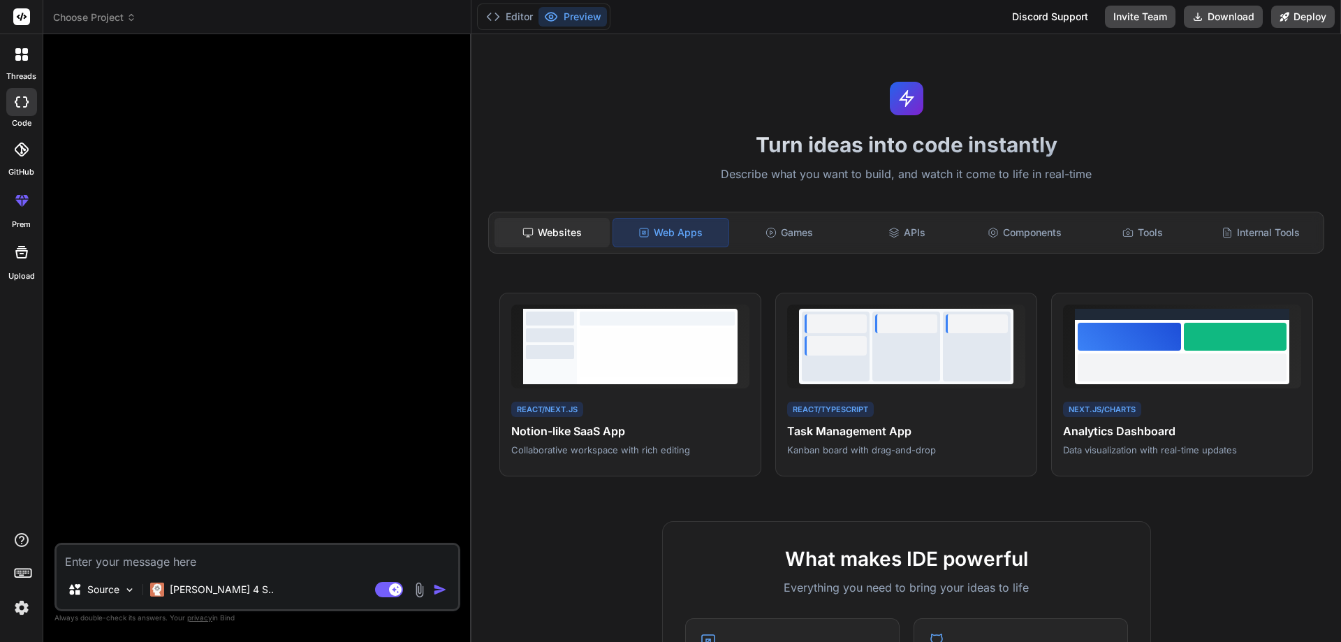
click at [554, 233] on div "Websites" at bounding box center [551, 232] width 115 height 29
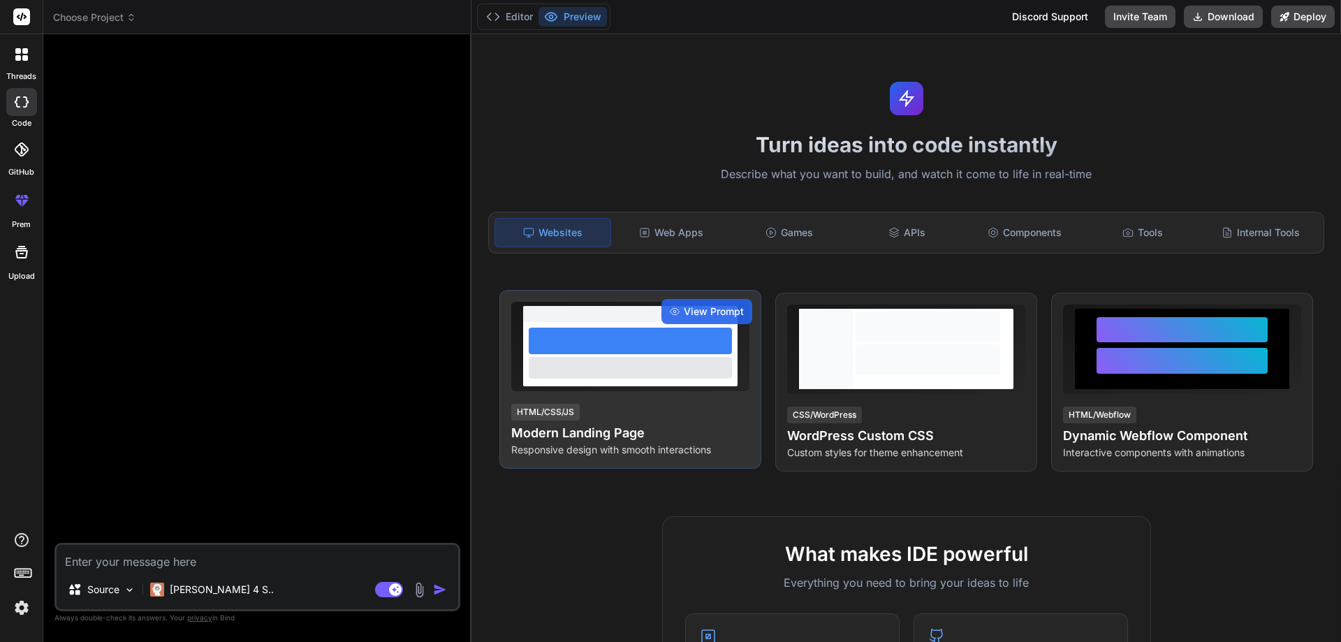
click at [651, 388] on div at bounding box center [630, 346] width 238 height 89
click at [691, 314] on span "View Prompt" at bounding box center [714, 311] width 60 height 14
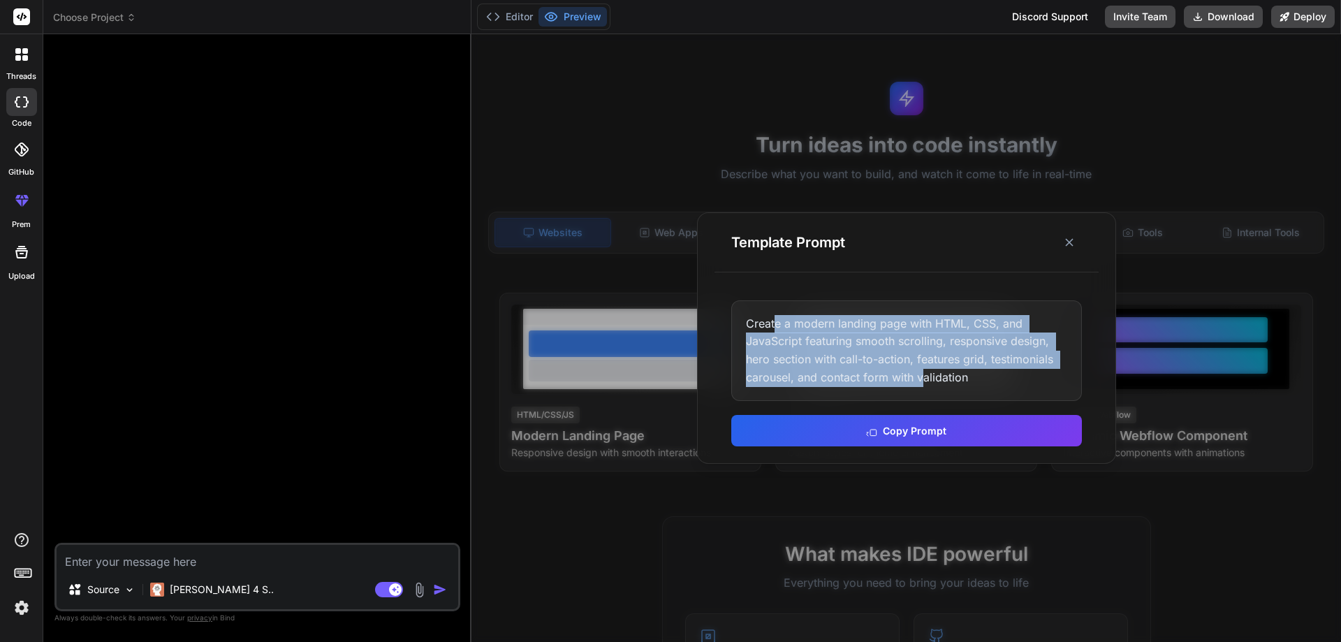
drag, startPoint x: 832, startPoint y: 349, endPoint x: 1022, endPoint y: 372, distance: 190.7
click at [938, 379] on div "Create a modern landing page with HTML, CSS, and JavaScript featuring smooth sc…" at bounding box center [906, 350] width 351 height 101
click at [1064, 241] on icon at bounding box center [1069, 242] width 14 height 14
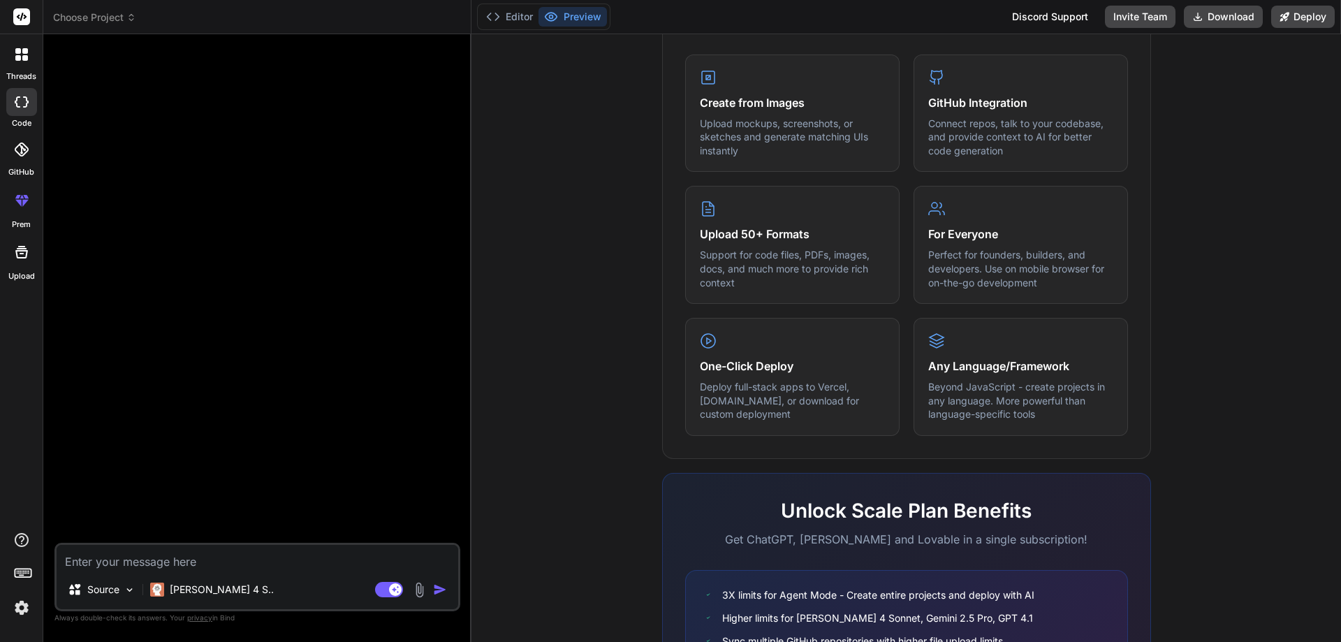
scroll to position [690, 0]
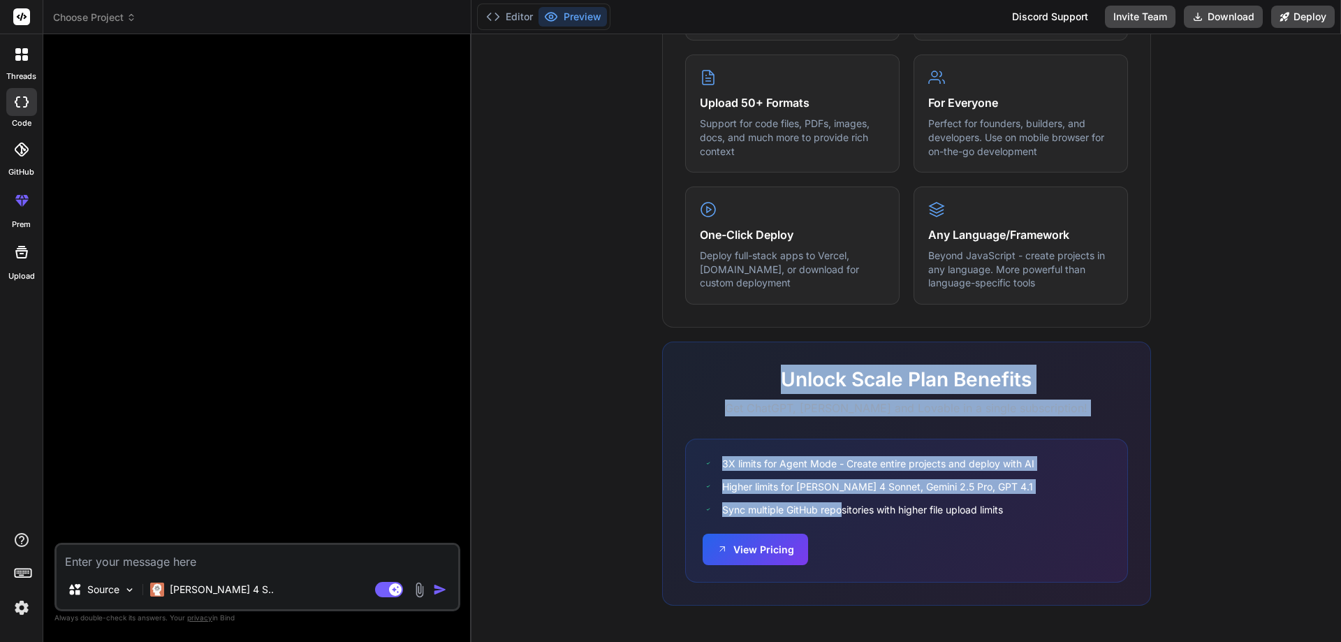
drag, startPoint x: 753, startPoint y: 446, endPoint x: 884, endPoint y: 527, distance: 154.3
click at [853, 515] on div "Unlock Scale Plan Benefits Get ChatGPT, [PERSON_NAME] and Lovable in a single s…" at bounding box center [906, 473] width 489 height 264
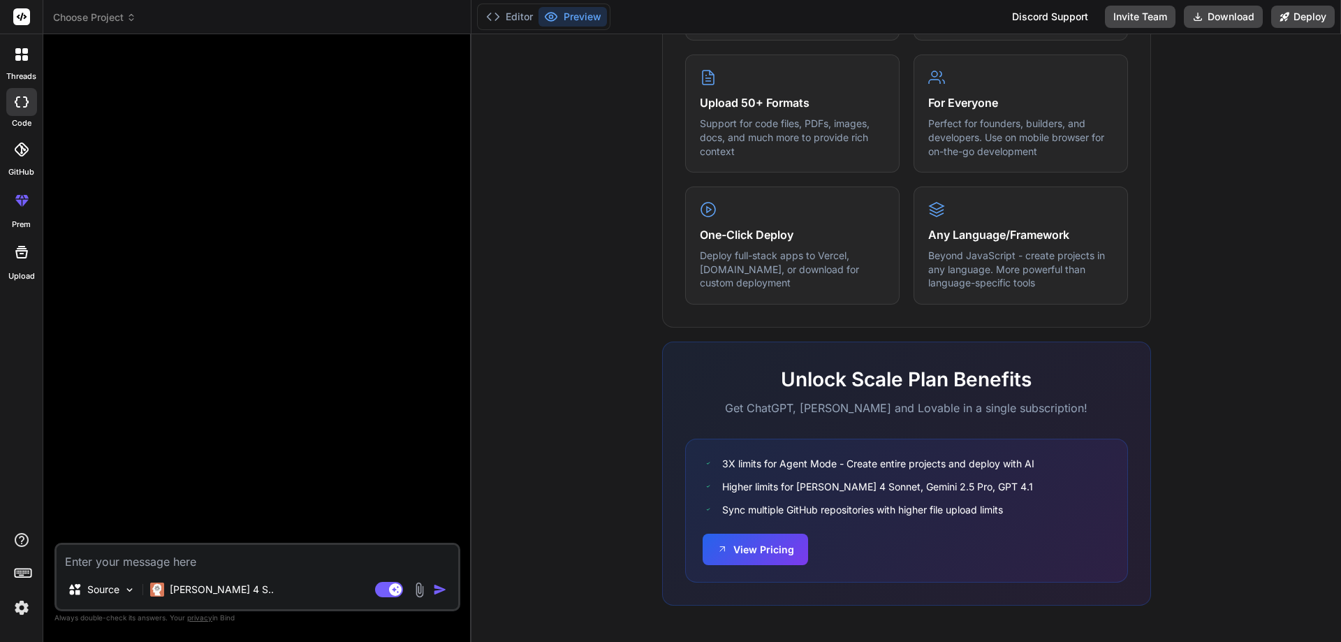
click at [884, 527] on div "3X limits for Agent Mode - Create entire projects and deploy with AI Higher lim…" at bounding box center [906, 511] width 443 height 144
click at [112, 585] on p "Source" at bounding box center [103, 589] width 32 height 14
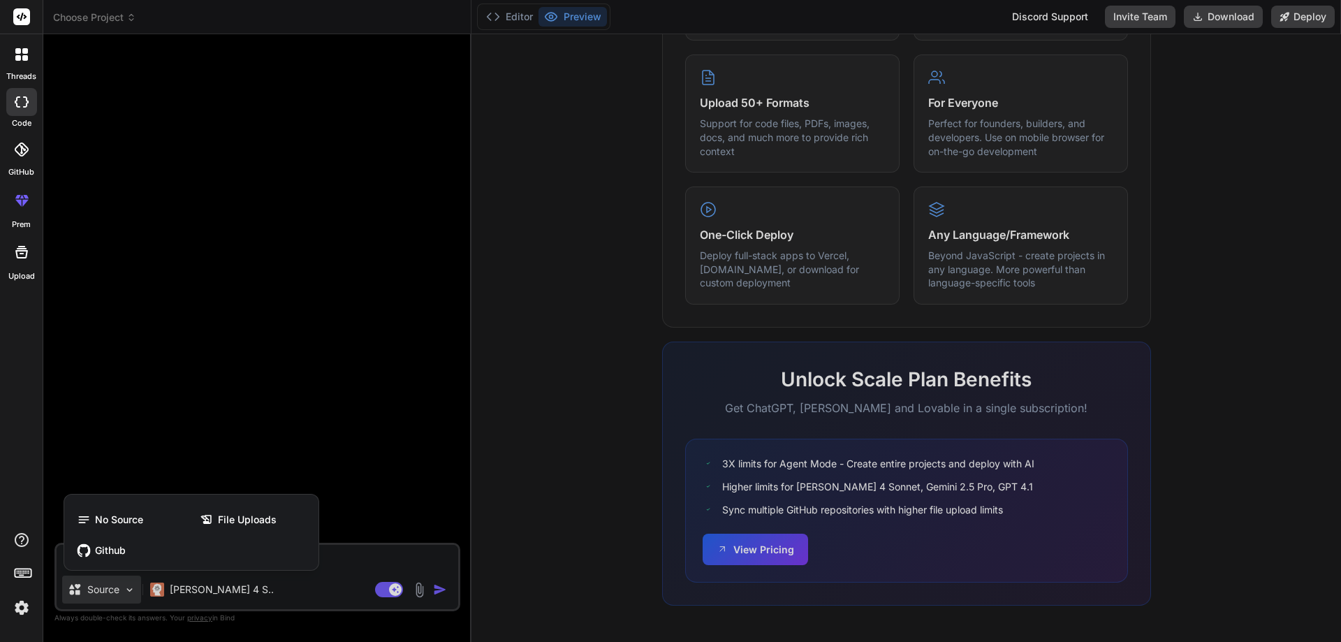
click at [107, 590] on div at bounding box center [670, 321] width 1341 height 642
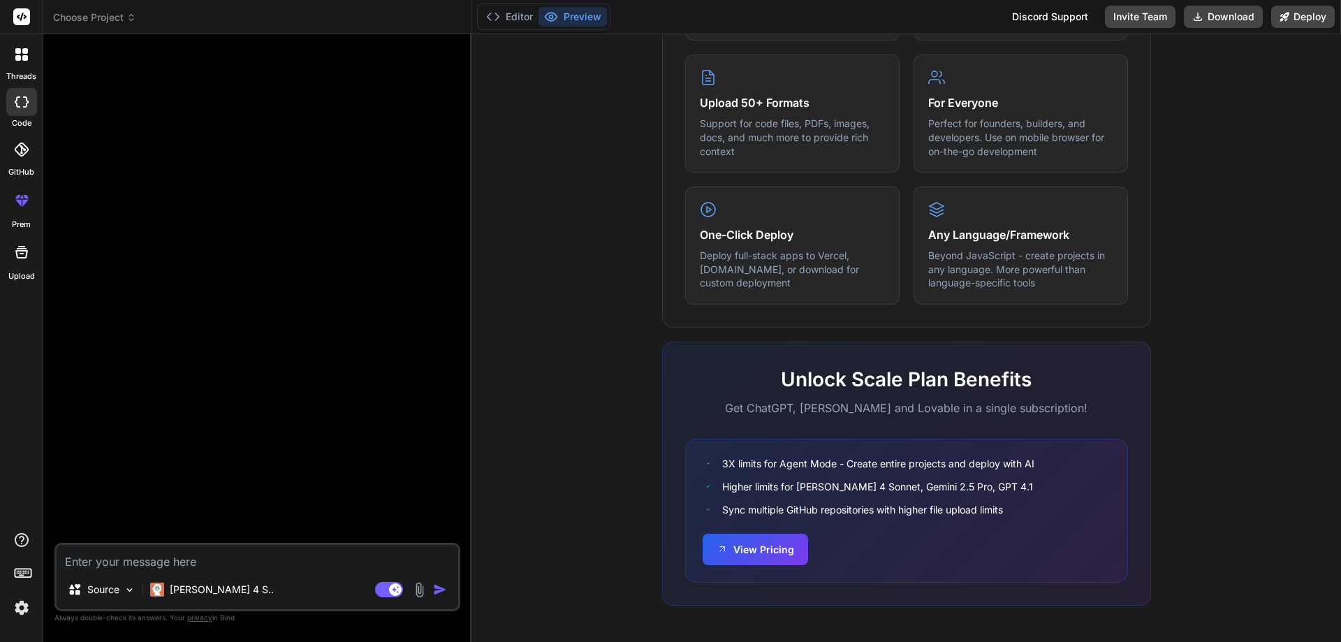
click at [17, 164] on div "GitHub" at bounding box center [21, 153] width 43 height 50
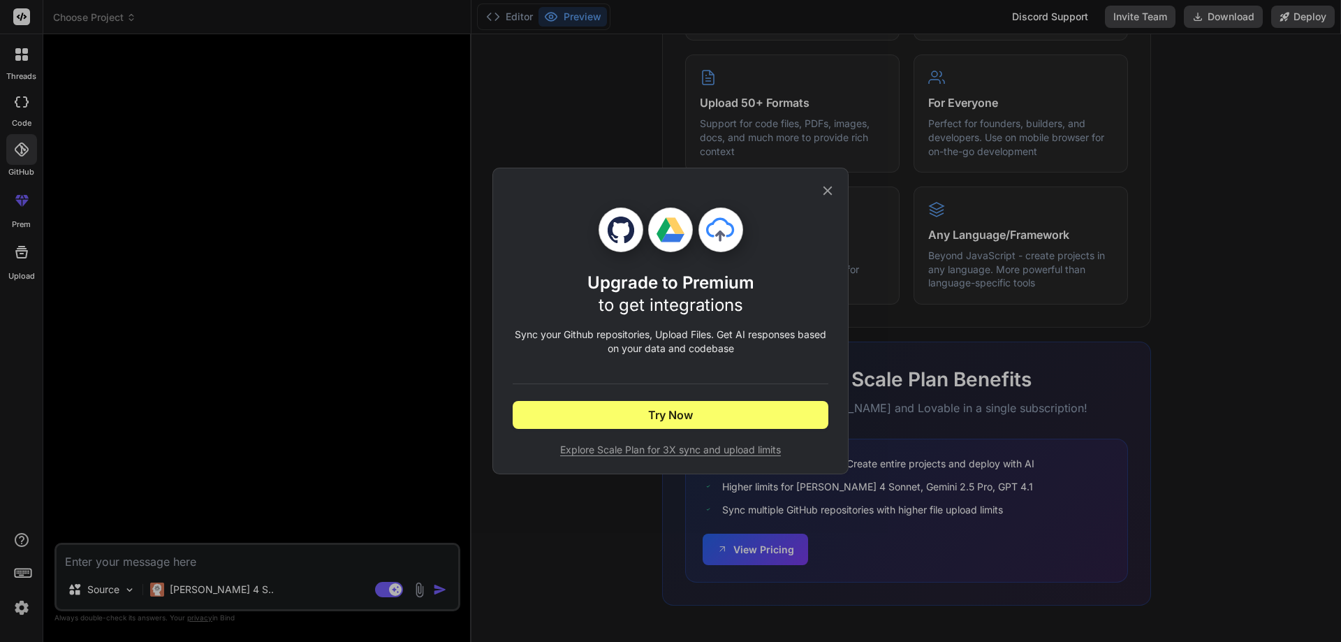
click at [834, 182] on div "Upgrade to Premium to get integrations Sync your Github repositories, Upload Fi…" at bounding box center [670, 321] width 356 height 307
click at [828, 188] on icon at bounding box center [827, 190] width 15 height 15
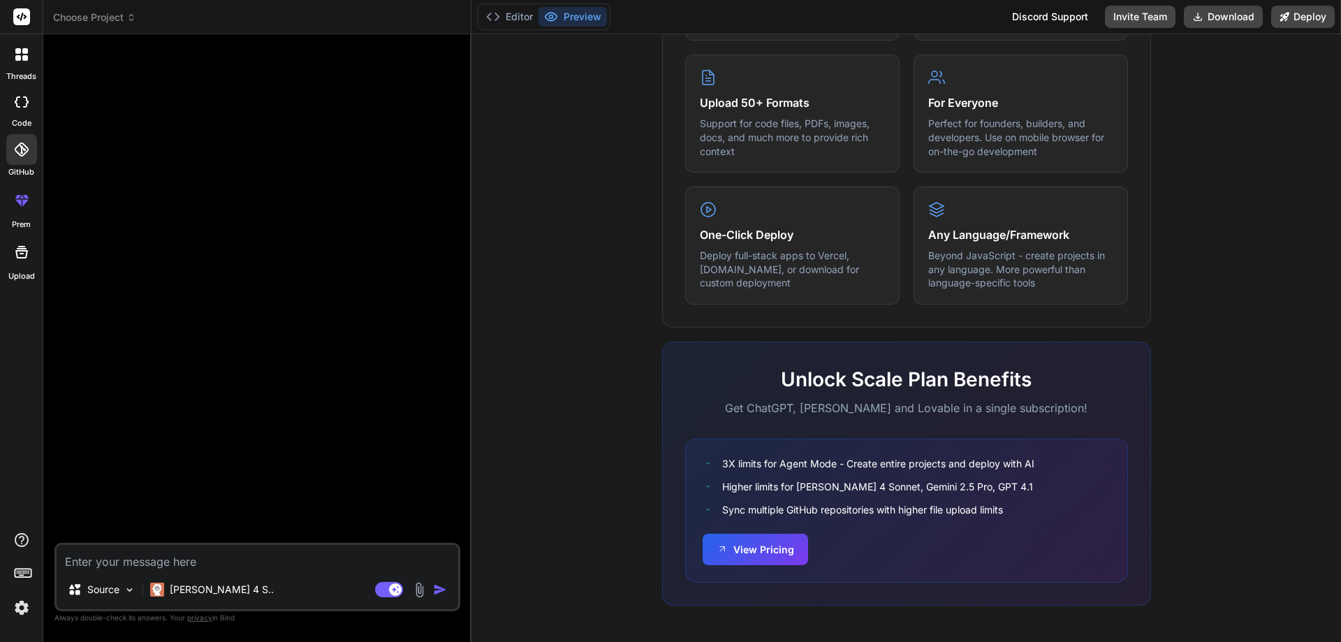
click at [27, 111] on div at bounding box center [21, 102] width 31 height 28
type textarea "x"
click at [25, 17] on icon at bounding box center [22, 17] width 10 height 8
click at [807, 524] on div "3X limits for Agent Mode - Create entire projects and deploy with AI Higher lim…" at bounding box center [906, 511] width 443 height 144
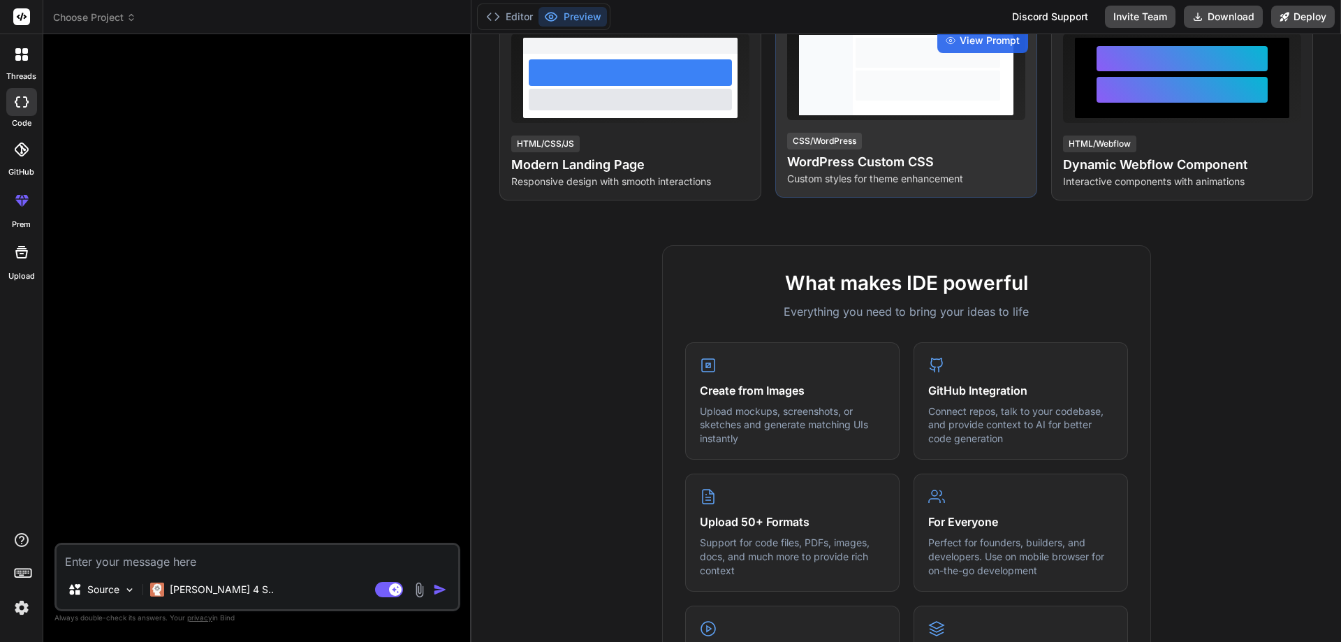
scroll to position [0, 0]
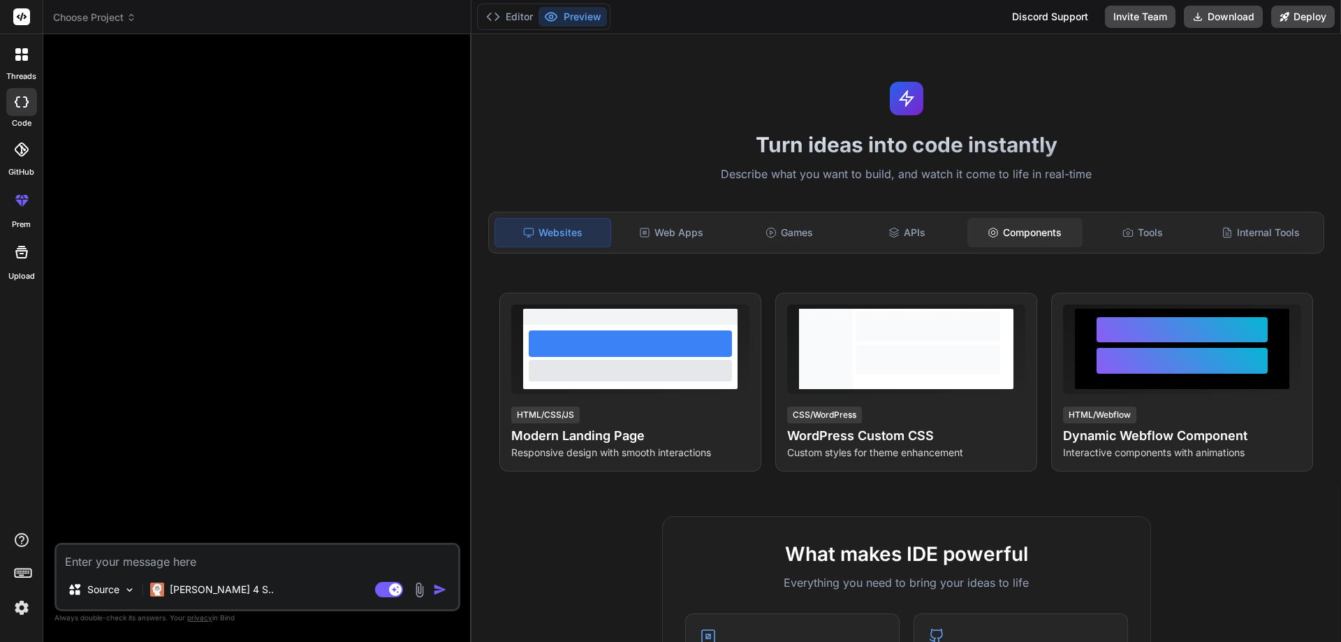
click at [1012, 233] on div "Components" at bounding box center [1024, 232] width 115 height 29
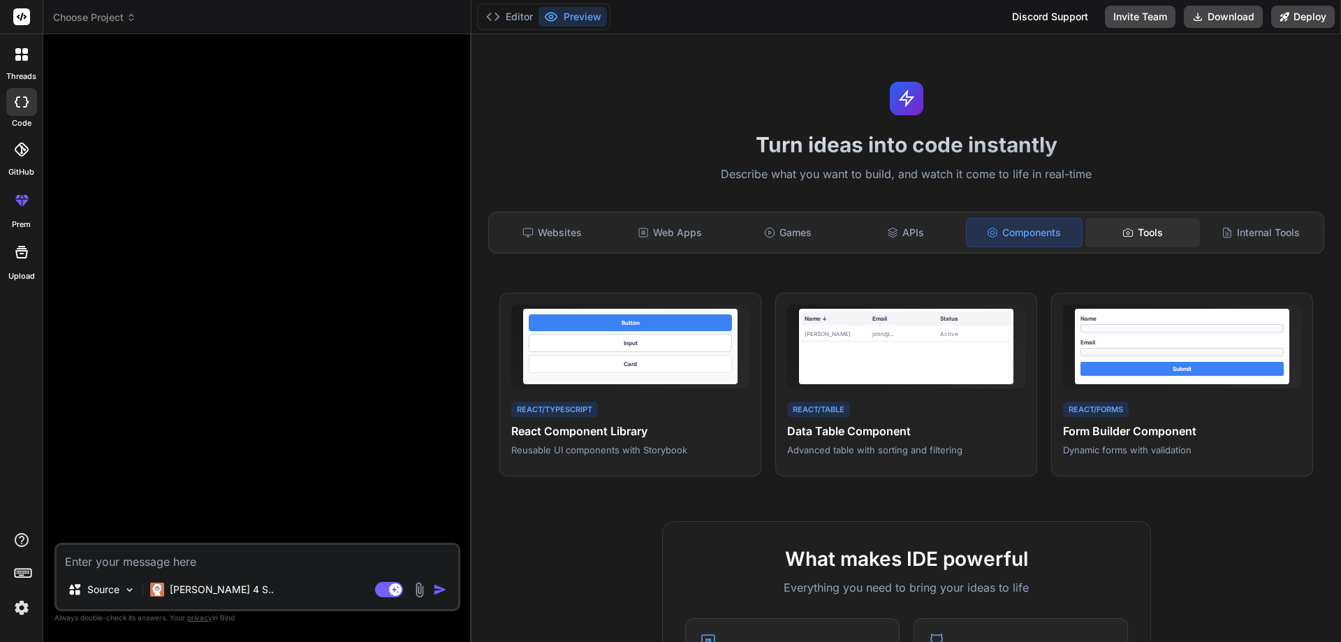
click at [1143, 238] on div "Tools" at bounding box center [1142, 232] width 115 height 29
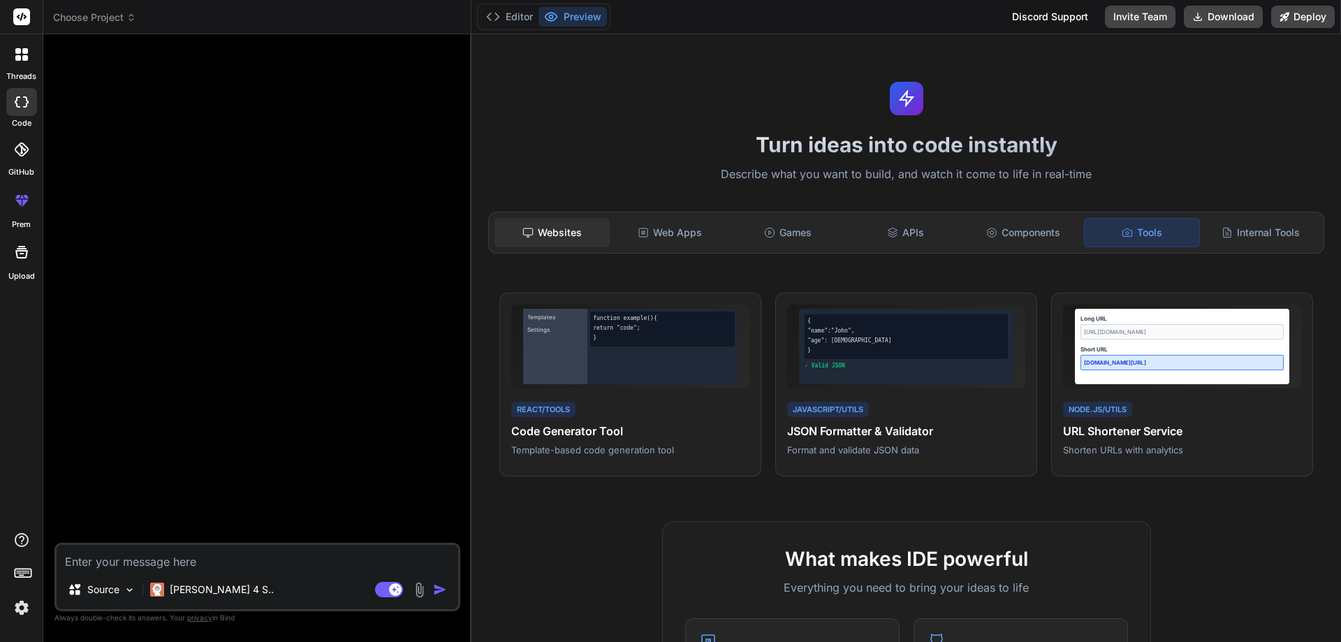
click at [596, 227] on div "Websites" at bounding box center [551, 232] width 115 height 29
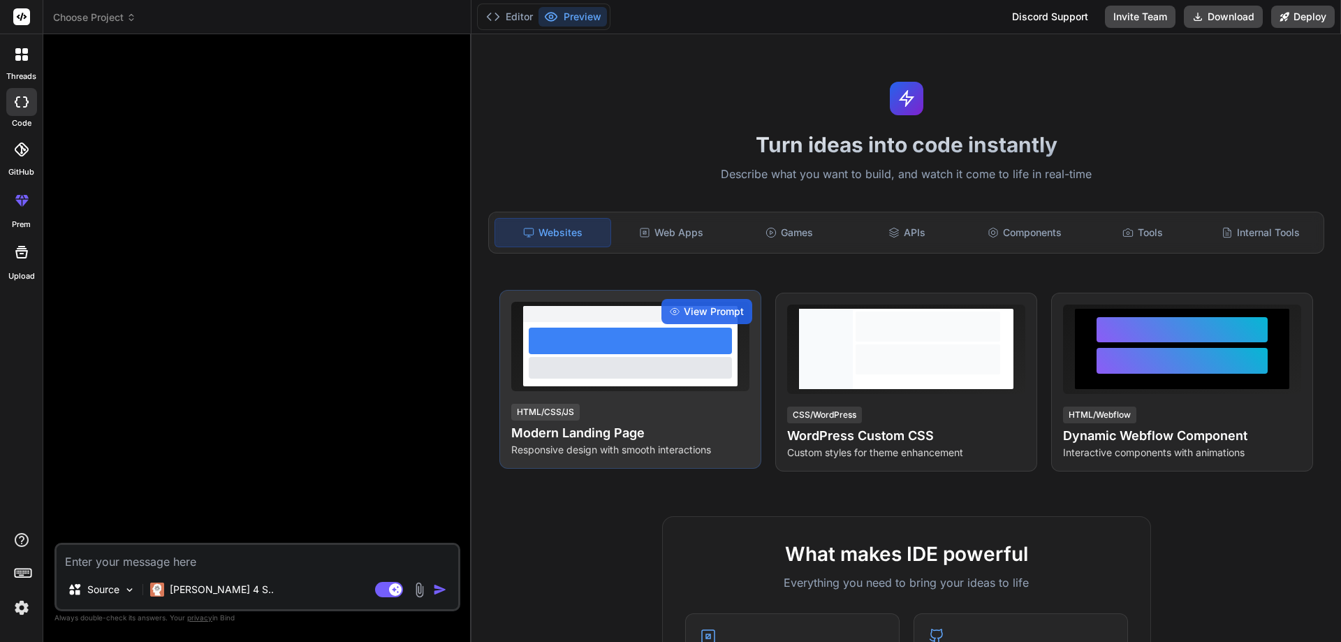
click at [659, 335] on div at bounding box center [630, 341] width 203 height 27
click at [710, 309] on span "View Prompt" at bounding box center [714, 311] width 60 height 14
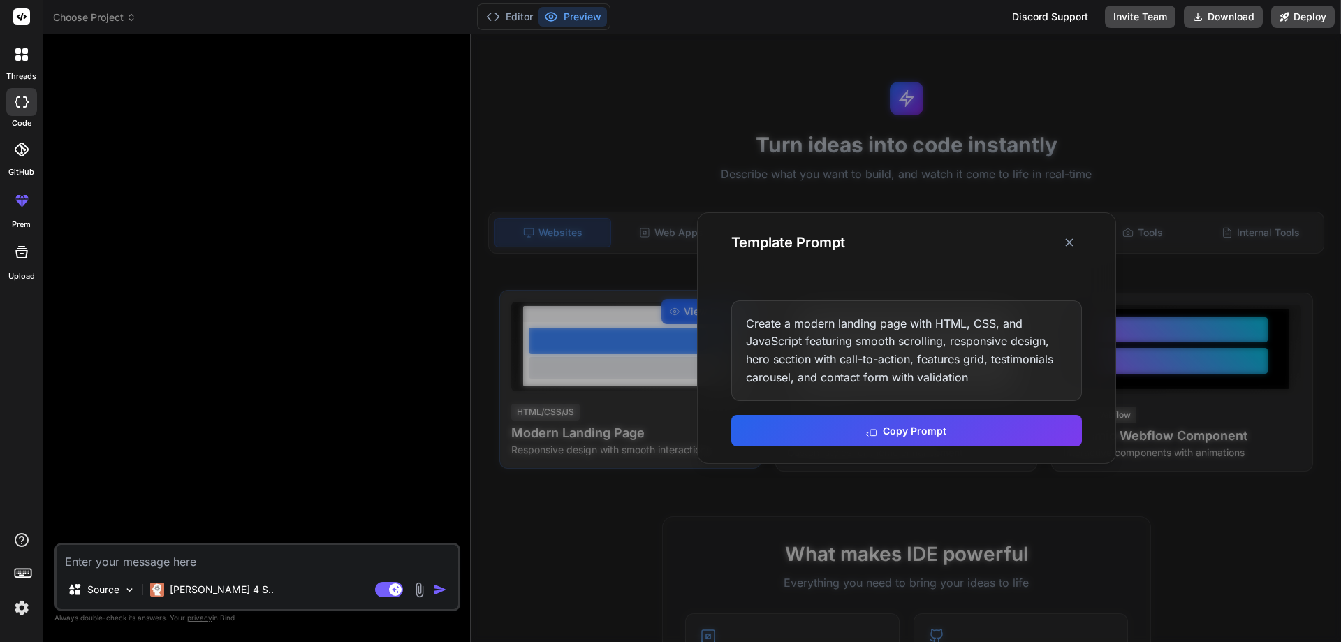
click at [710, 309] on div "Template Prompt Create a modern landing page with HTML, CSS, and JavaScript fea…" at bounding box center [906, 337] width 419 height 251
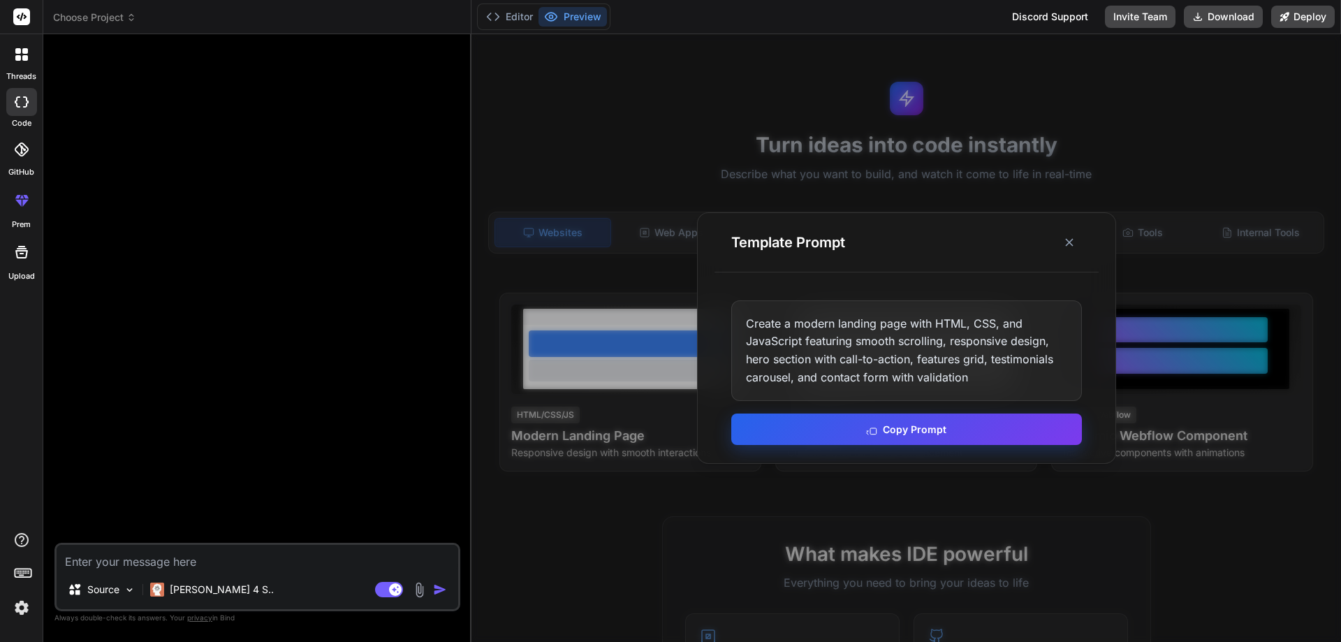
click at [862, 418] on button "Copy Prompt" at bounding box center [906, 428] width 351 height 31
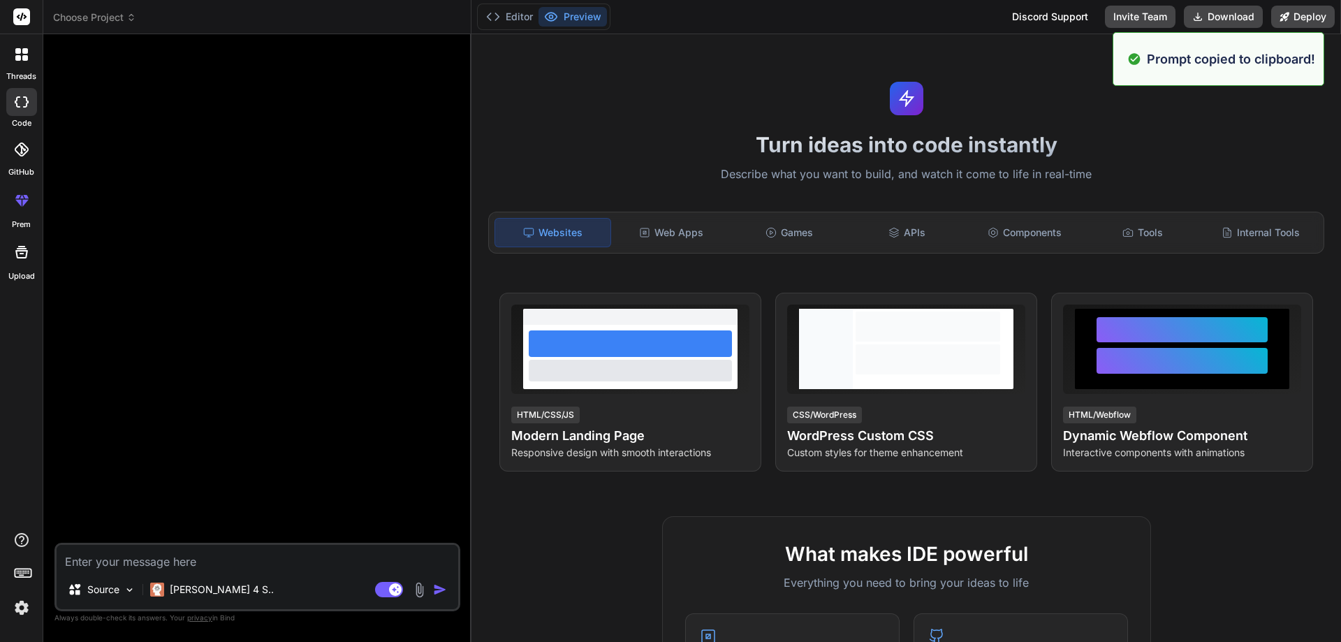
click at [252, 557] on textarea at bounding box center [258, 557] width 402 height 25
paste textarea "Create a modern landing page with HTML, CSS, and JavaScript featuring smooth sc…"
type textarea "Create a modern landing page with HTML, CSS, and JavaScript featuring smooth sc…"
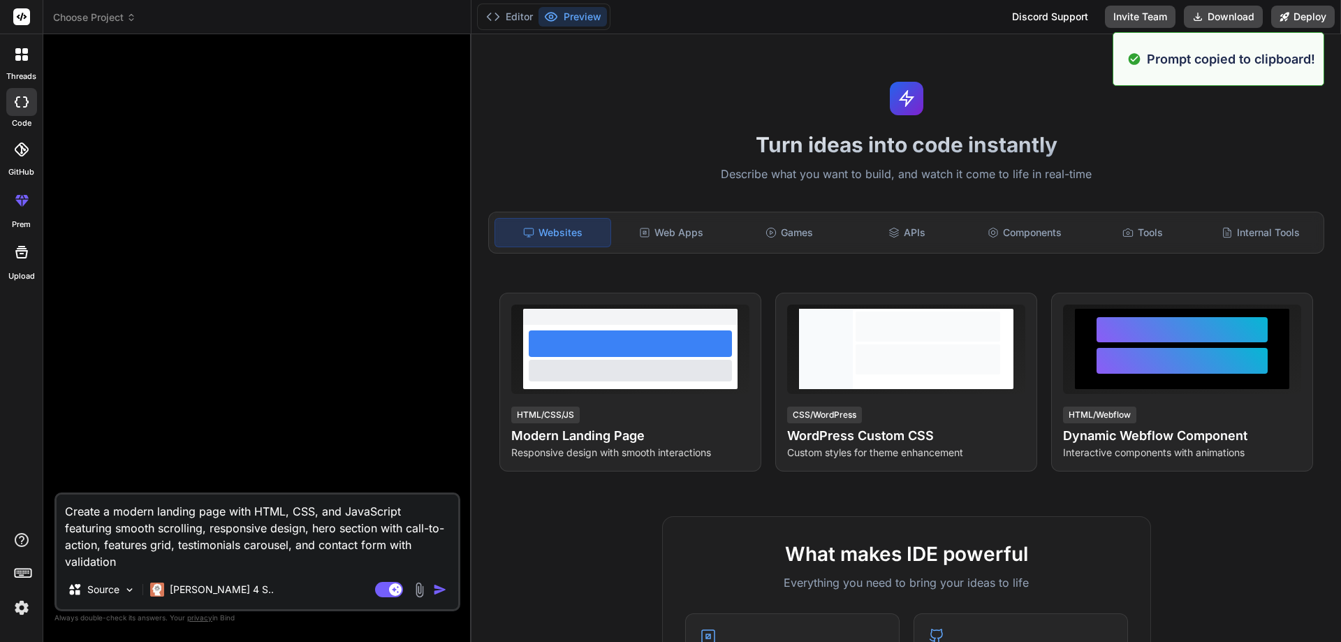
type textarea "x"
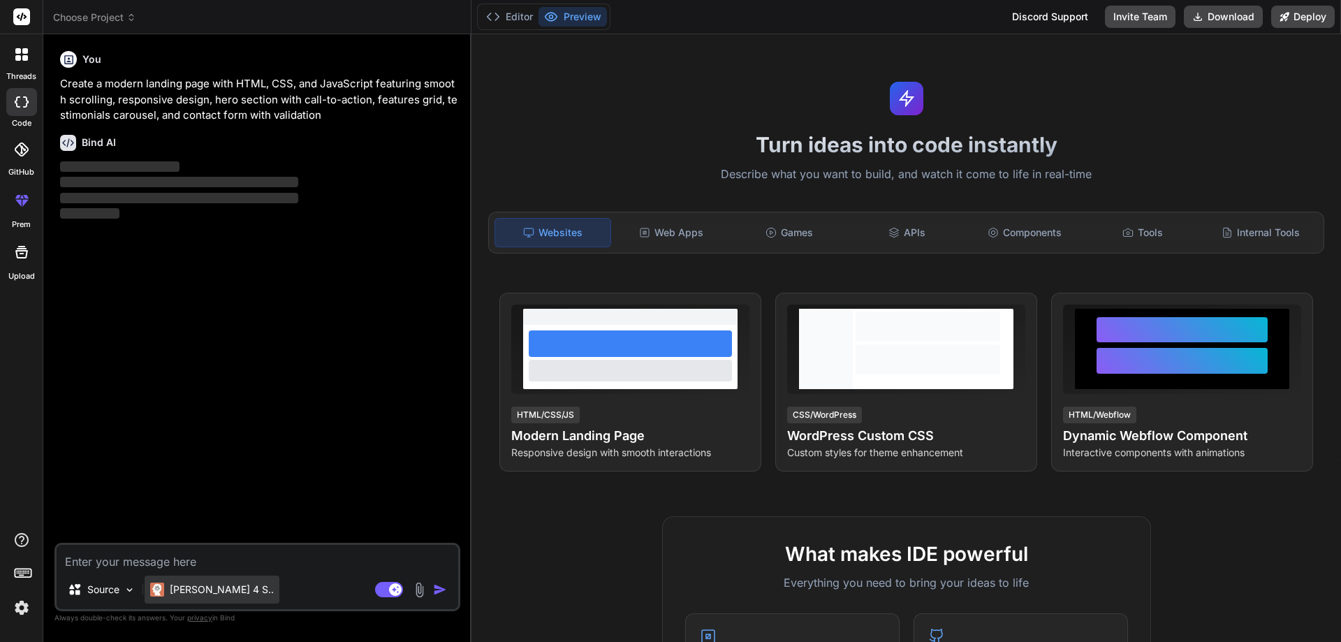
click at [225, 588] on p "[PERSON_NAME] 4 S.." at bounding box center [222, 589] width 104 height 14
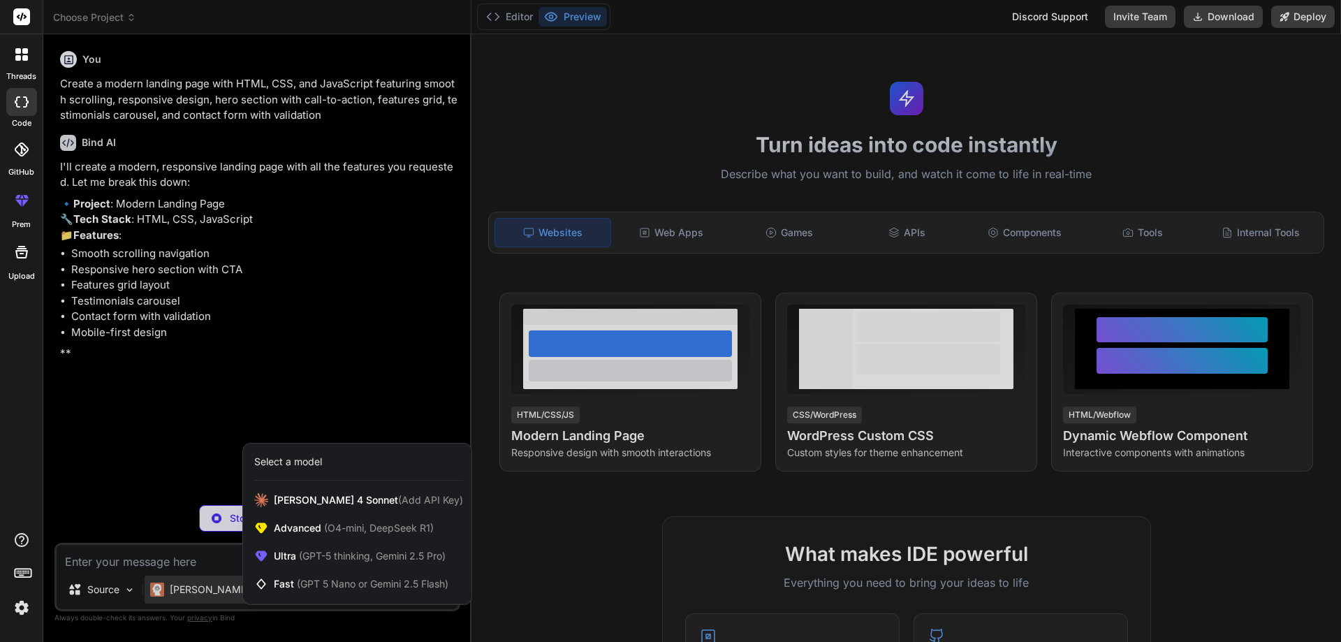
click at [236, 191] on div at bounding box center [670, 321] width 1341 height 642
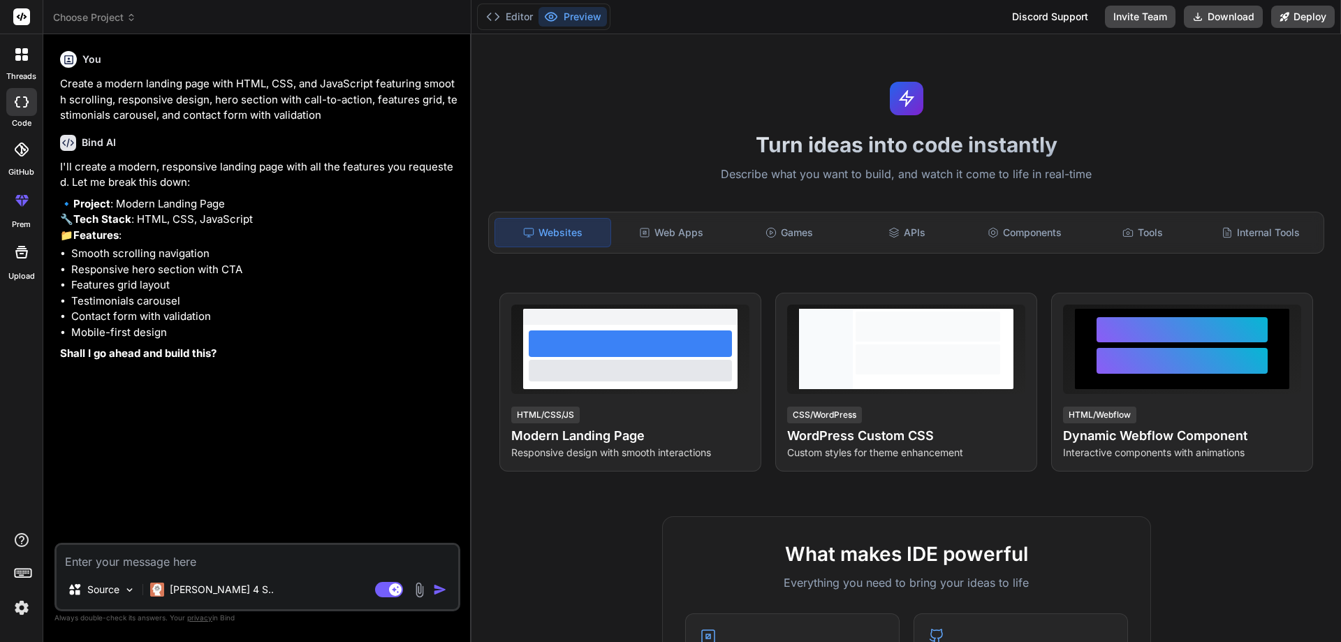
type textarea "x"
click at [223, 564] on textarea at bounding box center [258, 557] width 402 height 25
type textarea "g"
type textarea "x"
type textarea "go"
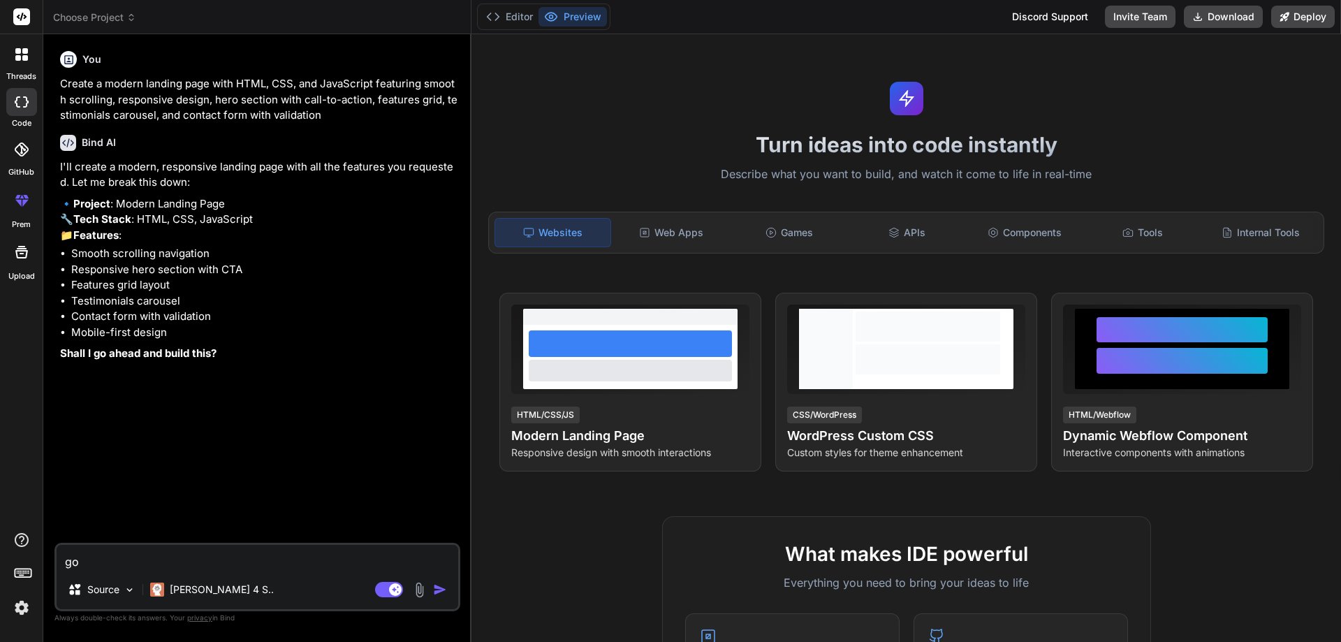
type textarea "x"
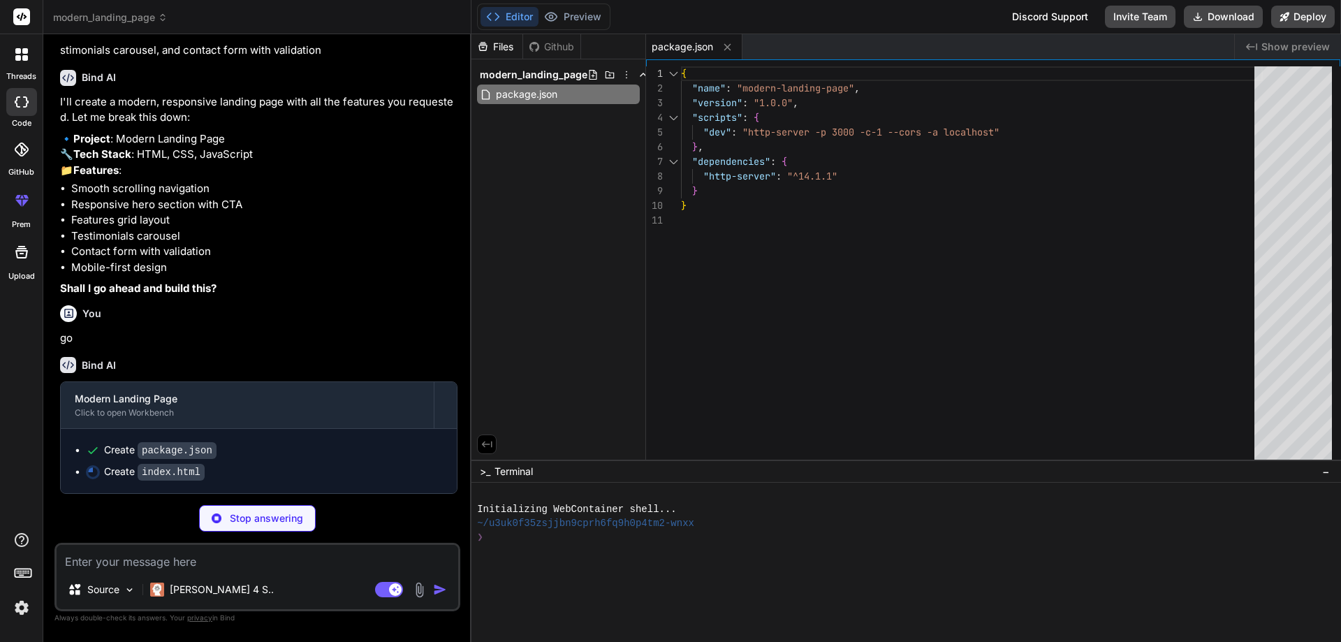
scroll to position [96, 0]
type textarea "x"
type textarea "<script src="script.js"></script> </body> </html>"
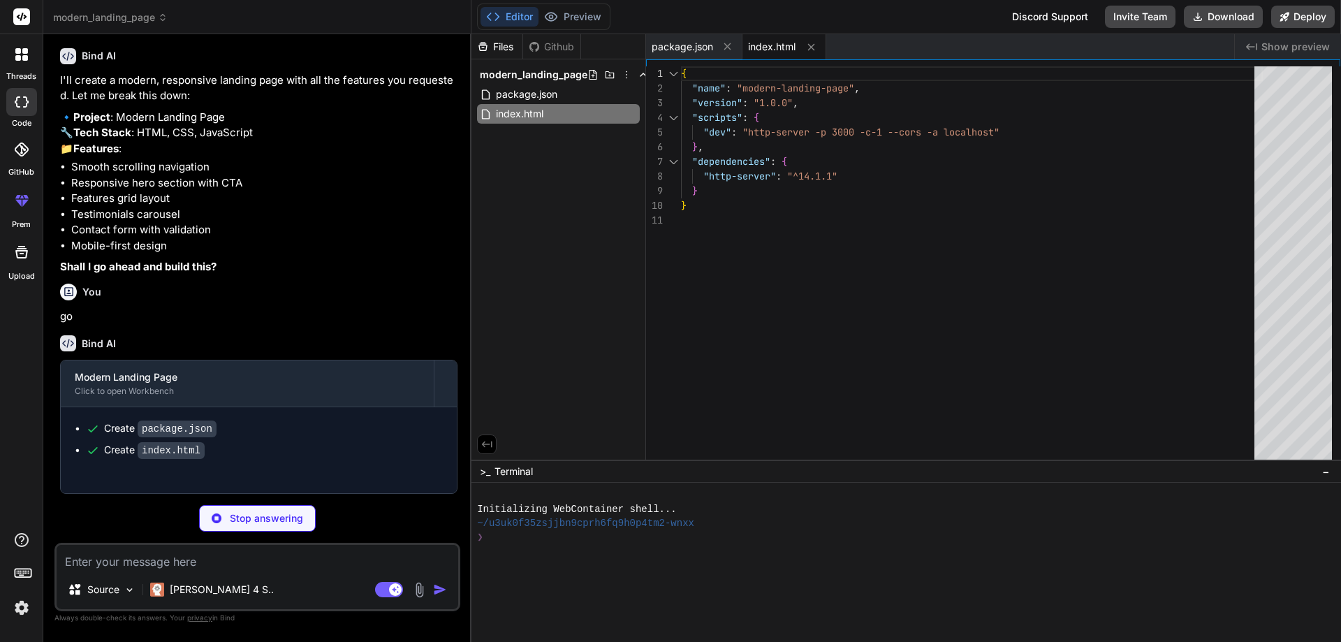
type textarea "x"
type textarea "text-align: center; } }"
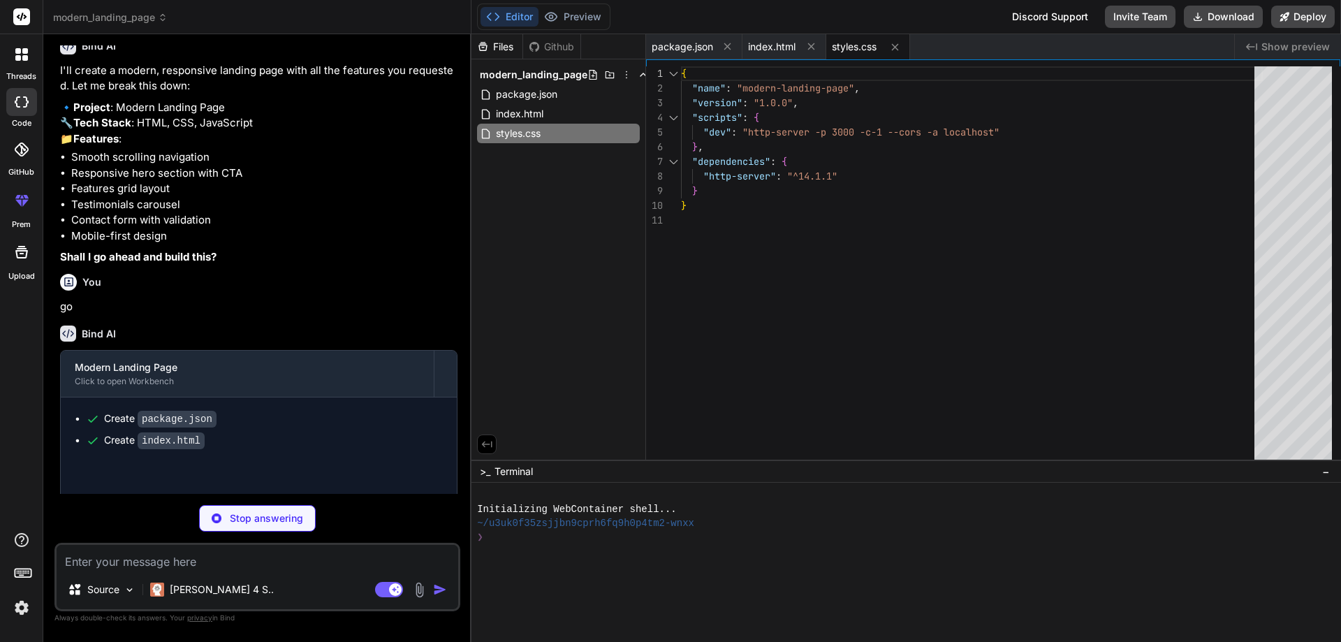
type textarea "x"
type textarea "document.querySelector('.btn-secondary').addEventListener('click', () => { docu…"
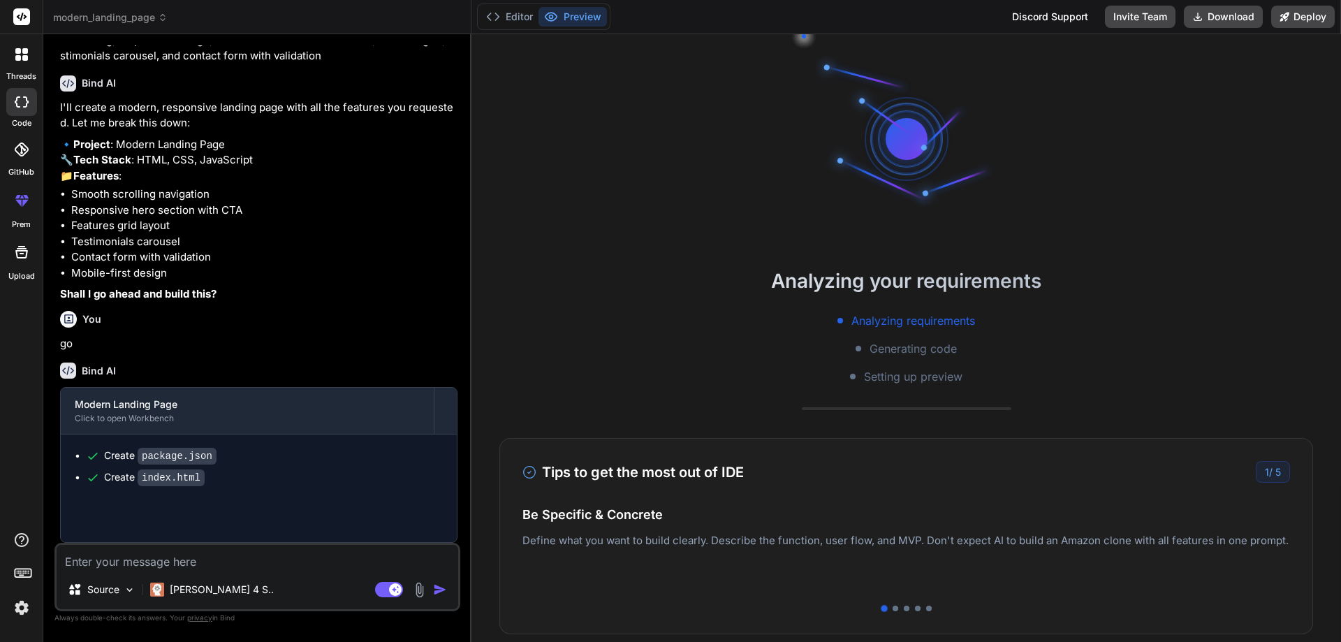
type textarea "x"
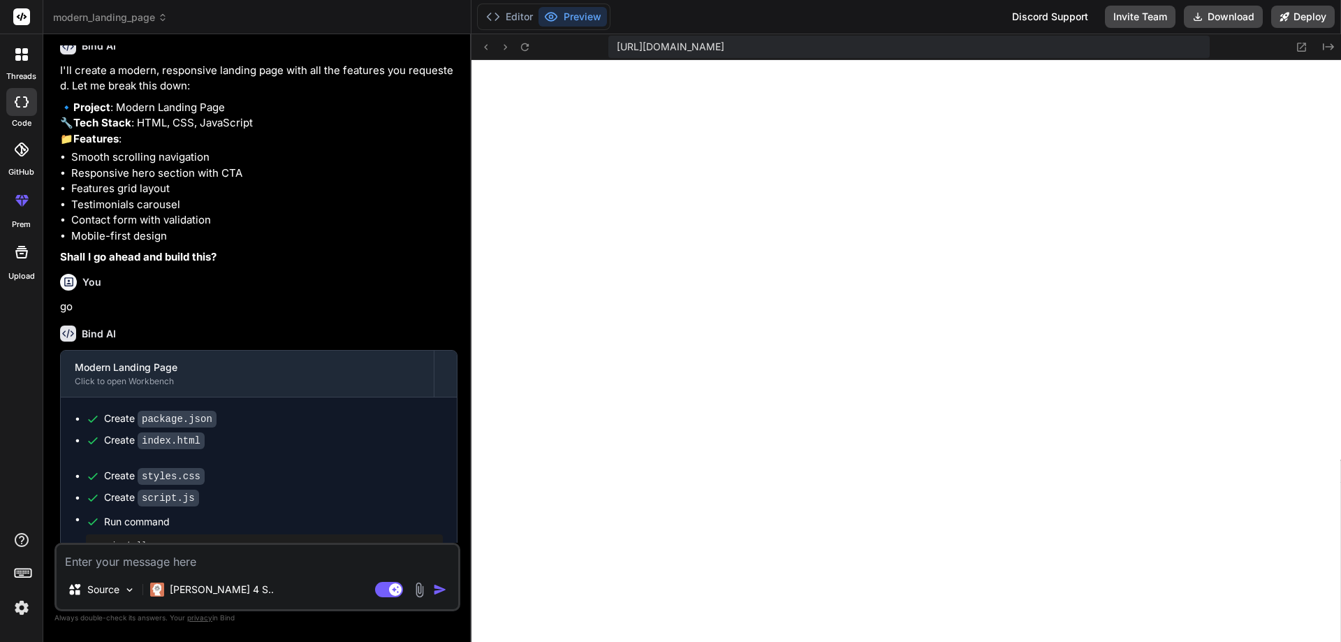
scroll to position [656, 0]
